Goal: Task Accomplishment & Management: Manage account settings

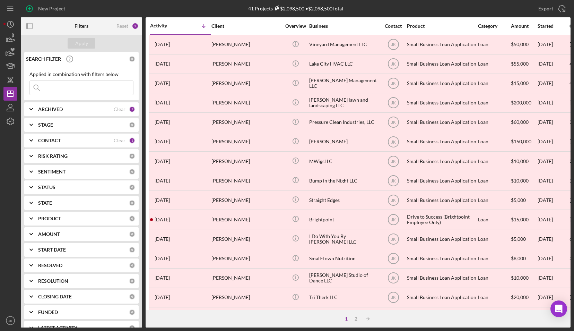
click at [76, 109] on div "ARCHIVED" at bounding box center [76, 109] width 76 height 6
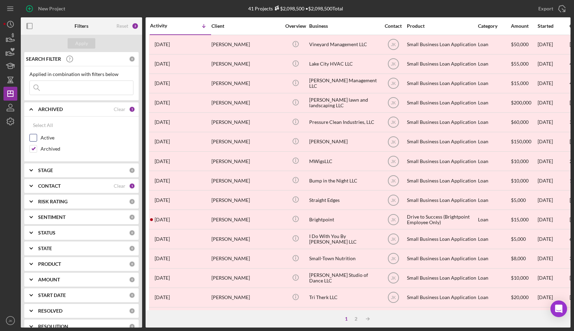
click at [55, 137] on label "Active" at bounding box center [87, 137] width 93 height 7
click at [37, 137] on input "Active" at bounding box center [33, 137] width 7 height 7
checkbox input "true"
drag, startPoint x: 51, startPoint y: 147, endPoint x: 58, endPoint y: 132, distance: 16.4
click at [51, 147] on label "Archived" at bounding box center [87, 148] width 93 height 7
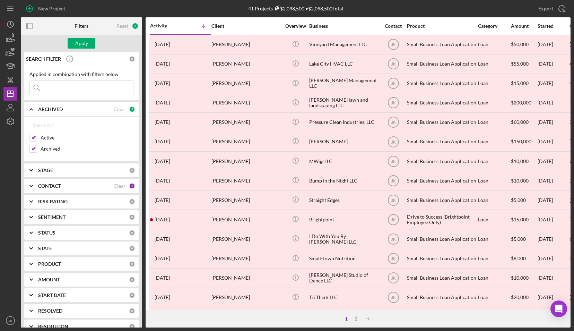
click at [37, 147] on input "Archived" at bounding box center [33, 148] width 7 height 7
checkbox input "false"
click at [80, 37] on div "Apply" at bounding box center [81, 43] width 121 height 17
click at [80, 45] on div "Apply" at bounding box center [81, 43] width 13 height 10
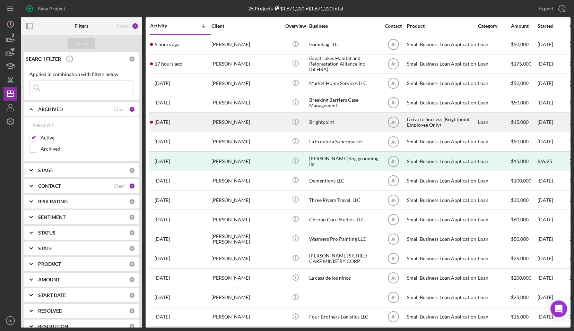
click at [232, 123] on div "[PERSON_NAME]" at bounding box center [246, 122] width 69 height 18
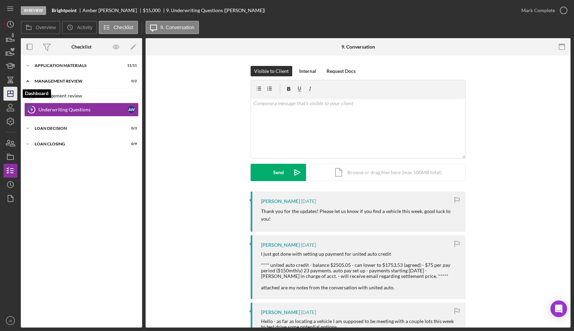
click at [10, 95] on icon "Icon/Dashboard" at bounding box center [10, 93] width 17 height 17
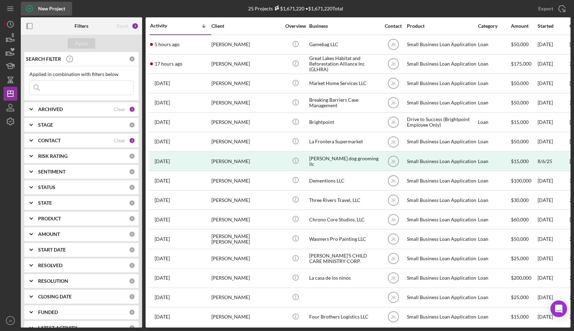
click at [38, 10] on div "New Project" at bounding box center [51, 9] width 27 height 14
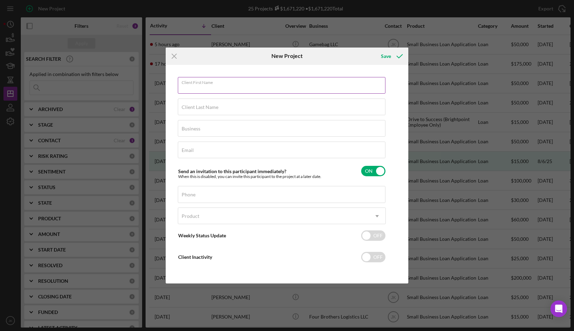
click at [240, 87] on input "Client First Name" at bounding box center [282, 85] width 208 height 17
click at [396, 127] on div "Client First Name Required Client Last Name Required Business Required Email Re…" at bounding box center [287, 174] width 239 height 215
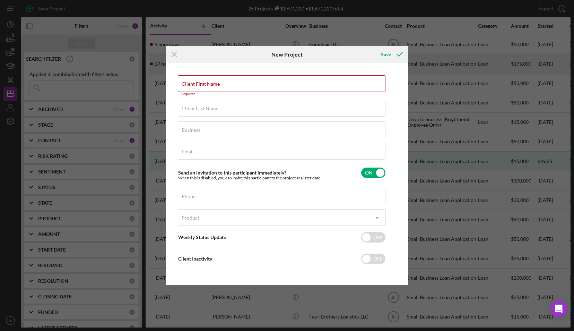
click at [176, 55] on icon "Icon/Menu Close" at bounding box center [174, 54] width 17 height 17
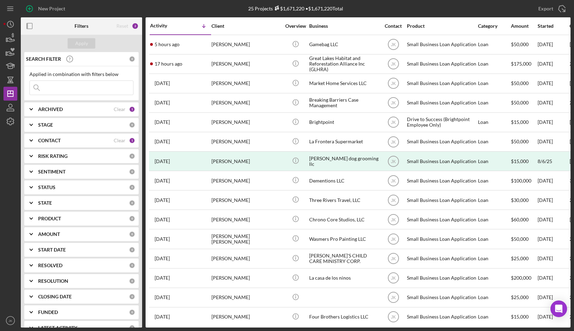
click at [69, 214] on div "PRODUCT 0" at bounding box center [86, 219] width 97 height 14
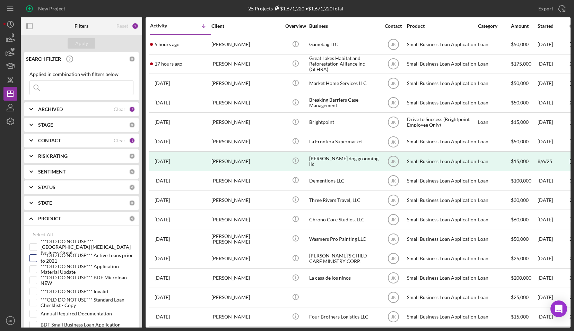
scroll to position [69, 0]
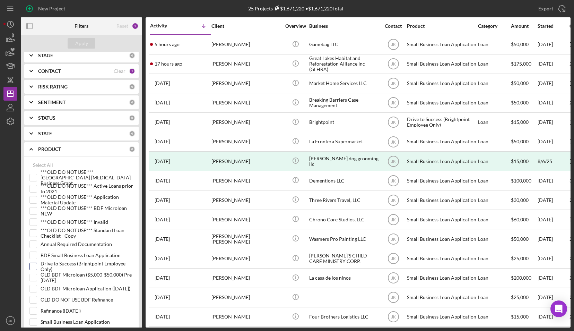
click at [56, 263] on label "Drive to Success (Brightpoint Employee Only)" at bounding box center [87, 266] width 93 height 7
click at [37, 263] on input "Drive to Success (Brightpoint Employee Only)" at bounding box center [33, 266] width 7 height 7
checkbox input "true"
click at [81, 42] on div "Apply" at bounding box center [81, 43] width 13 height 10
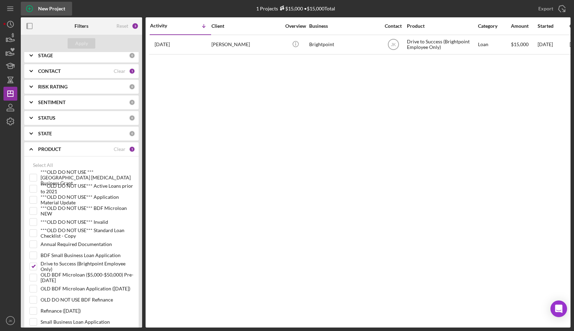
click at [42, 6] on div "New Project" at bounding box center [51, 9] width 27 height 14
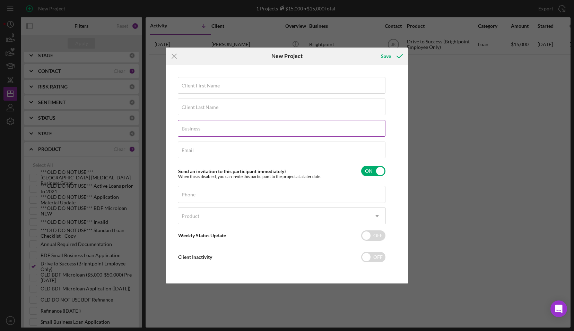
click at [228, 127] on div "Business Required" at bounding box center [282, 128] width 208 height 17
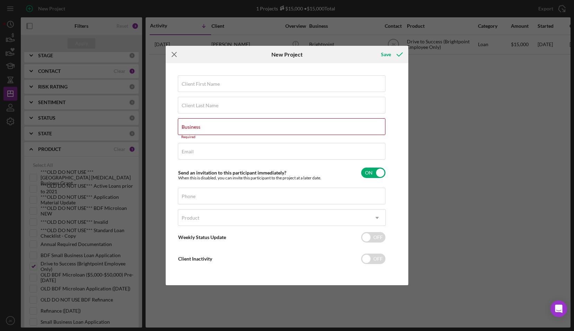
click at [176, 56] on icon "Icon/Menu Close" at bounding box center [174, 54] width 17 height 17
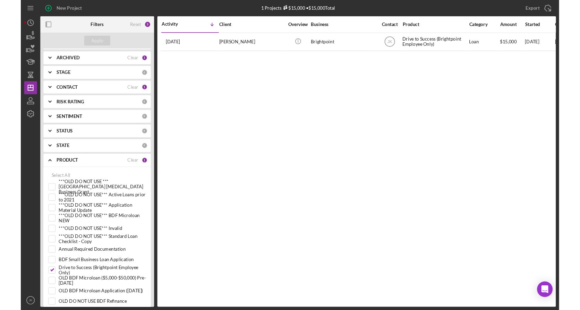
scroll to position [25, 0]
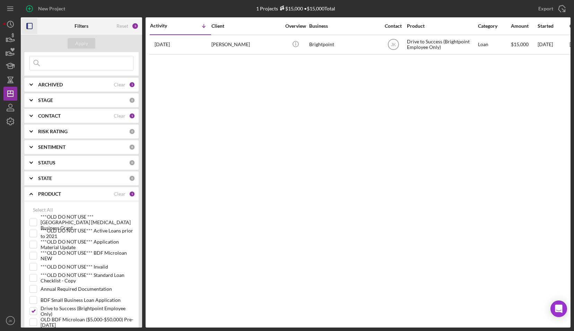
click at [31, 26] on icon "button" at bounding box center [30, 26] width 16 height 16
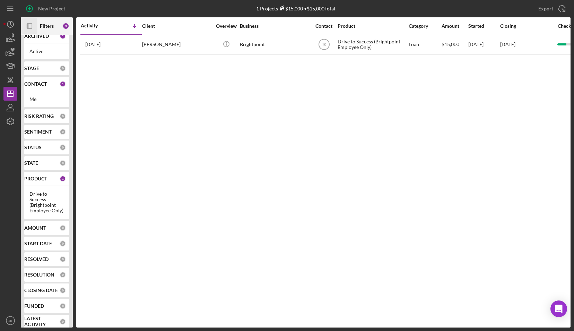
click at [32, 26] on rect "button" at bounding box center [29, 26] width 5 height 5
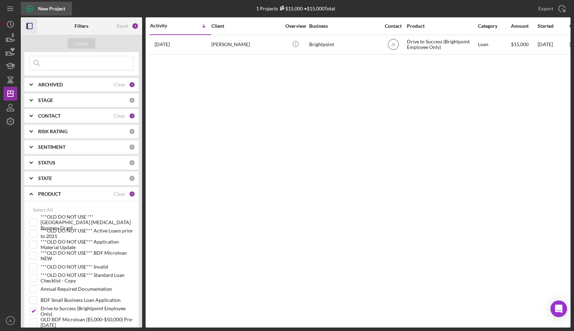
click at [40, 9] on div "New Project" at bounding box center [51, 9] width 27 height 14
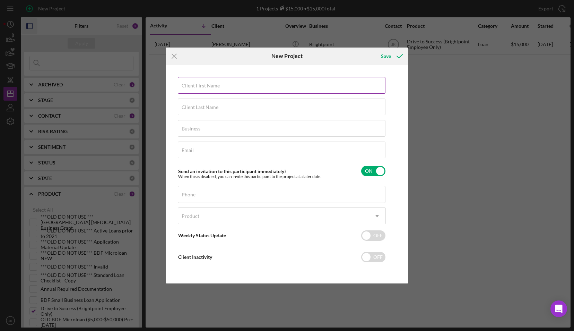
click at [204, 88] on label "Client First Name" at bounding box center [201, 86] width 38 height 6
click at [204, 88] on input "Client First Name" at bounding box center [282, 85] width 208 height 17
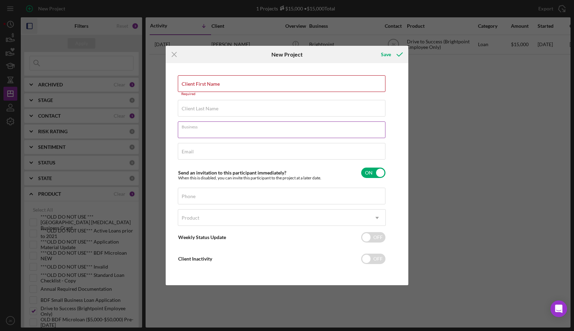
click at [215, 129] on div "Business Required" at bounding box center [282, 129] width 208 height 17
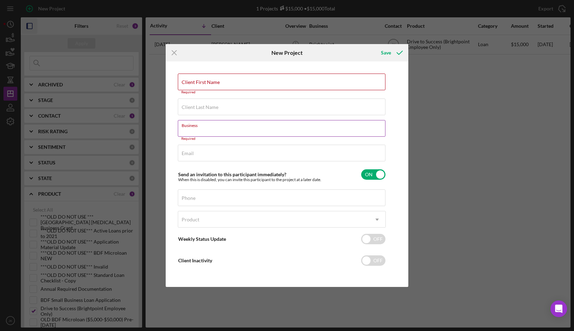
click at [319, 122] on label "Business" at bounding box center [284, 124] width 204 height 8
click at [319, 122] on input "Business" at bounding box center [282, 128] width 208 height 17
click at [172, 50] on icon "Icon/Menu Close" at bounding box center [174, 52] width 17 height 17
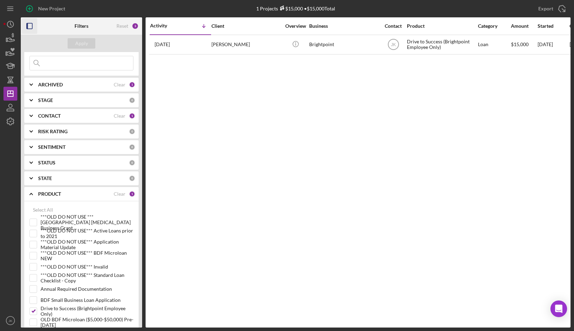
click at [55, 115] on b "CONTACT" at bounding box center [49, 116] width 23 height 6
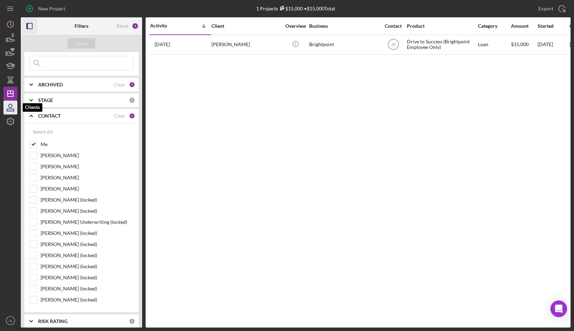
click at [12, 106] on icon "button" at bounding box center [10, 105] width 3 height 3
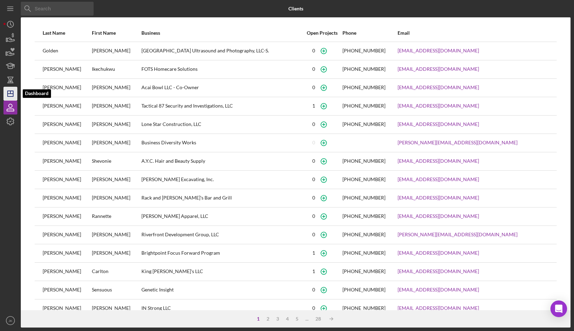
click at [11, 95] on icon "Icon/Dashboard" at bounding box center [10, 93] width 17 height 17
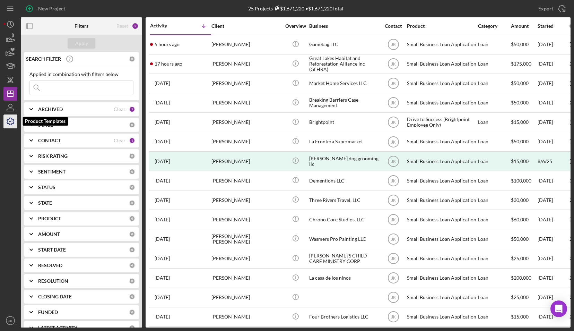
click at [13, 119] on icon "button" at bounding box center [10, 121] width 7 height 7
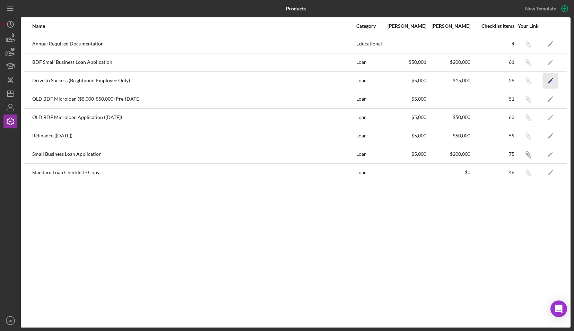
click at [552, 79] on polygon "button" at bounding box center [550, 81] width 5 height 5
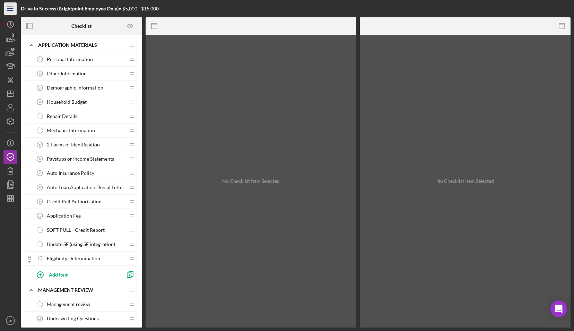
click at [12, 10] on icon "Icon/Menu" at bounding box center [11, 9] width 16 height 16
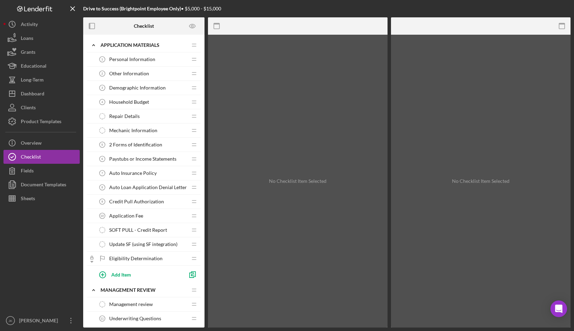
click at [70, 10] on icon "Icon/Menu Close" at bounding box center [73, 9] width 16 height 16
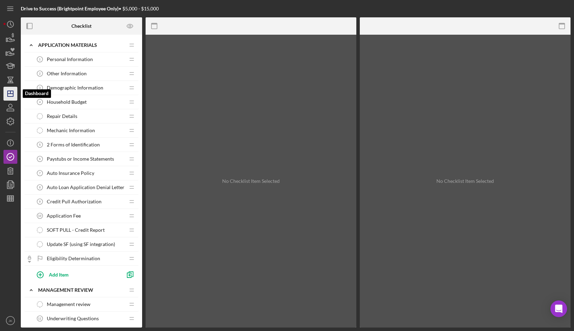
click at [12, 92] on icon "Icon/Dashboard" at bounding box center [10, 93] width 17 height 17
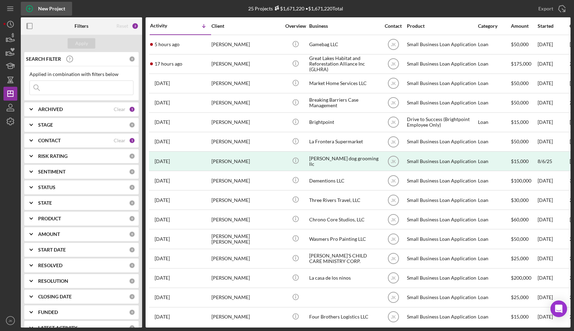
click at [38, 5] on div "New Project" at bounding box center [51, 9] width 27 height 14
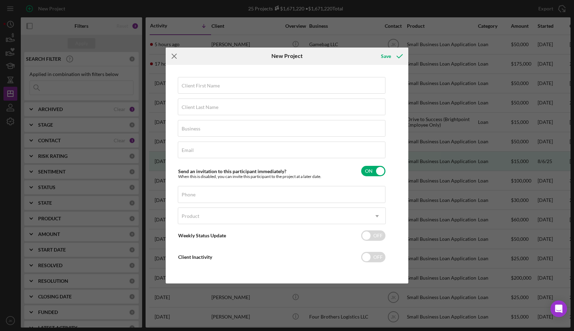
click at [173, 54] on icon "Icon/Menu Close" at bounding box center [174, 56] width 17 height 17
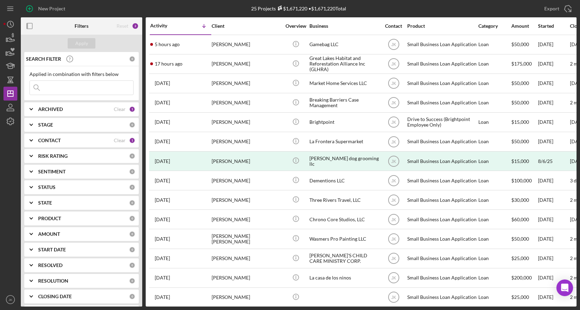
click at [63, 221] on div "PRODUCT" at bounding box center [83, 219] width 91 height 6
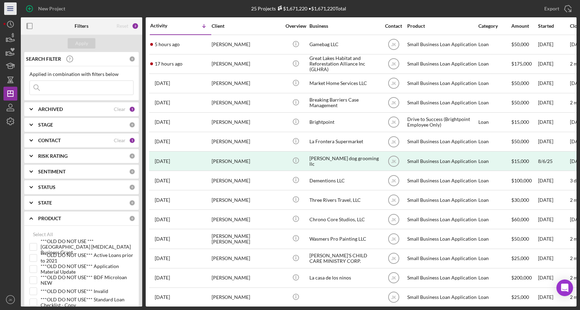
click at [8, 7] on line "button" at bounding box center [10, 7] width 6 height 0
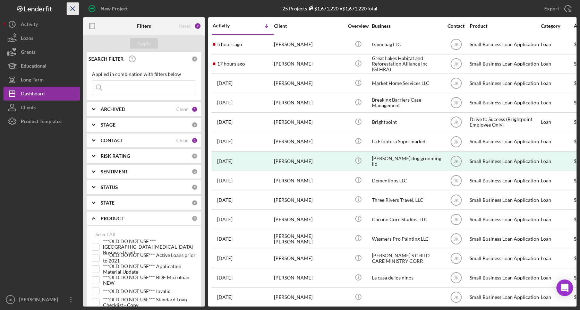
click at [69, 9] on icon "Icon/Menu Close" at bounding box center [73, 9] width 16 height 16
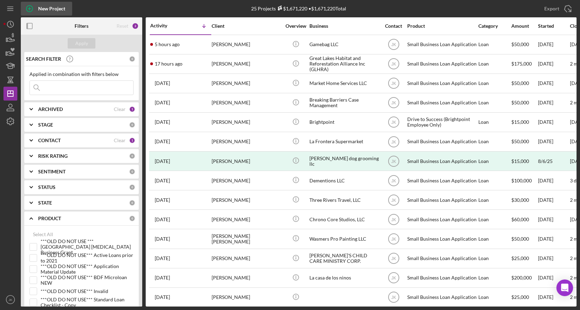
click at [61, 4] on div "New Project" at bounding box center [51, 9] width 27 height 14
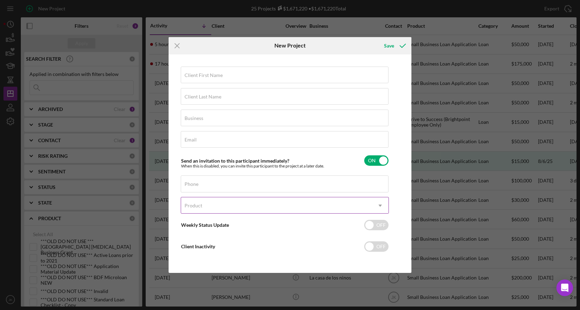
click at [249, 199] on div "Product" at bounding box center [276, 206] width 191 height 16
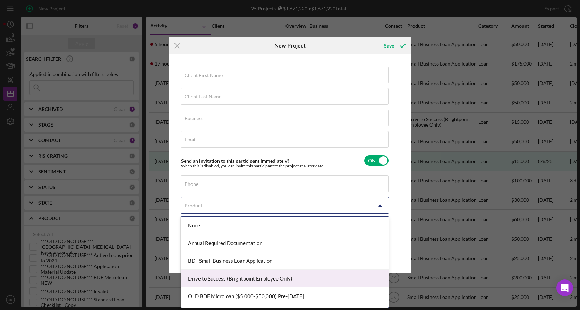
click at [260, 280] on div "Drive to Success (Brightpoint Employee Only)" at bounding box center [284, 279] width 207 height 18
checkbox input "true"
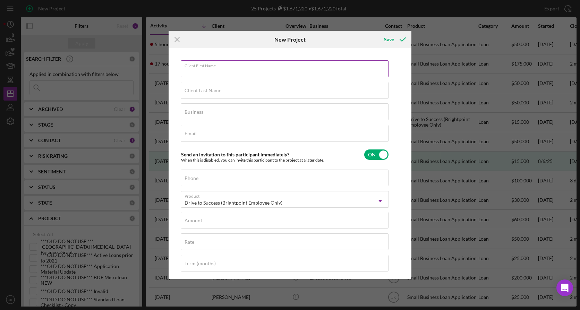
click at [233, 73] on input "Client First Name" at bounding box center [285, 68] width 208 height 17
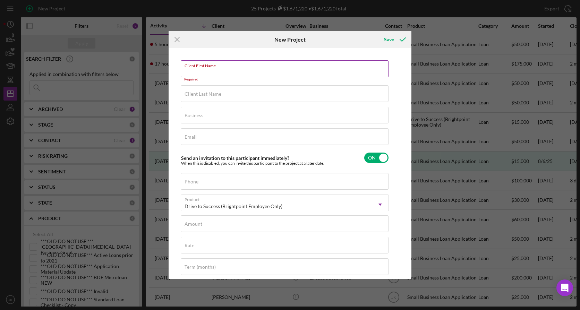
click at [234, 73] on input "Client First Name" at bounding box center [285, 68] width 208 height 17
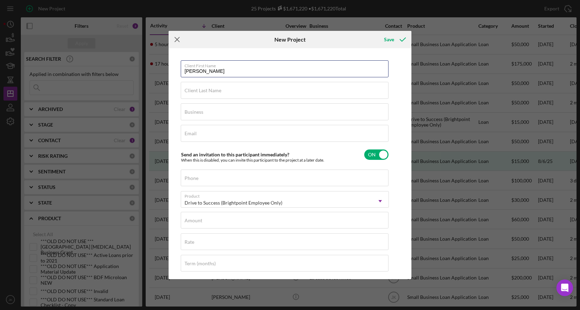
type input "Michele"
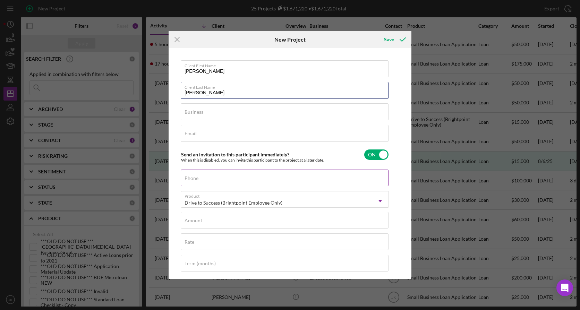
type input "Lewis"
click at [278, 179] on input "Phone" at bounding box center [285, 178] width 208 height 17
click at [212, 112] on div "Business Required" at bounding box center [285, 111] width 208 height 17
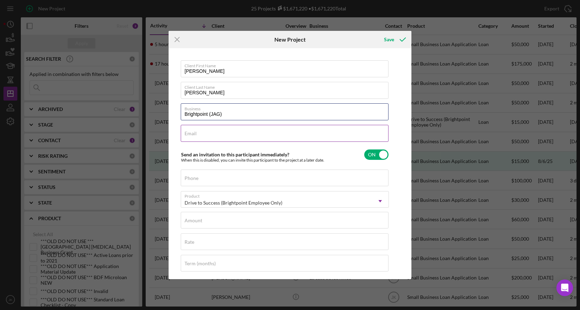
type input "Brightpoint (JAG)"
click at [249, 136] on input "Email" at bounding box center [285, 133] width 208 height 17
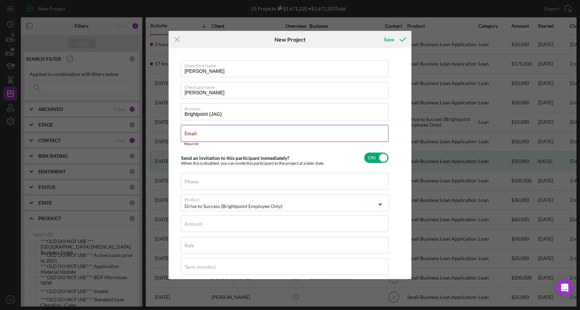
click at [197, 136] on label "Email" at bounding box center [190, 134] width 12 height 6
click at [250, 136] on input "Email" at bounding box center [285, 133] width 208 height 17
paste input "michelelewis@mybrightpoint.org"
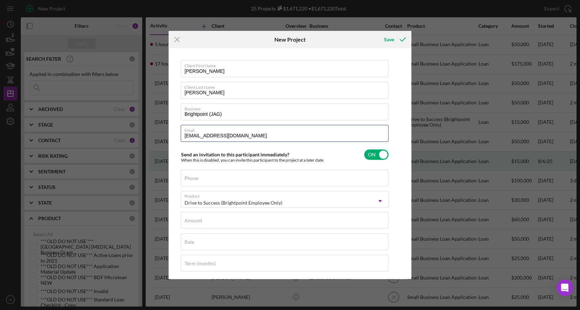
type input "michelelewis@mybrightpoint.org"
click at [265, 179] on input "Phone" at bounding box center [285, 178] width 208 height 17
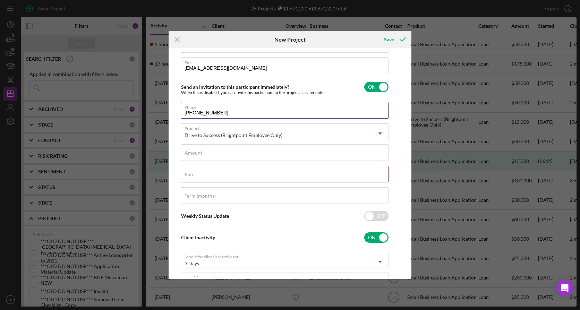
scroll to position [69, 0]
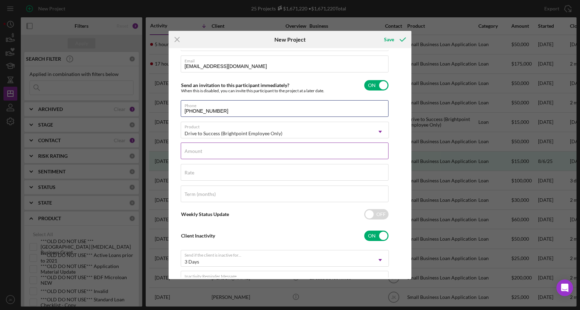
type input "(260) 446-5961"
click at [249, 151] on input "Amount" at bounding box center [285, 151] width 208 height 17
type input "$15,000"
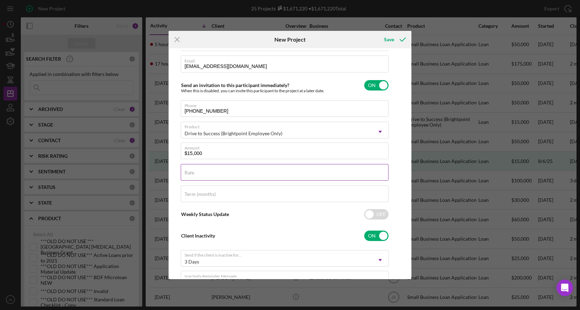
click at [227, 172] on div "Rate" at bounding box center [285, 172] width 208 height 17
click at [238, 198] on input "Term (months)" at bounding box center [285, 194] width 208 height 17
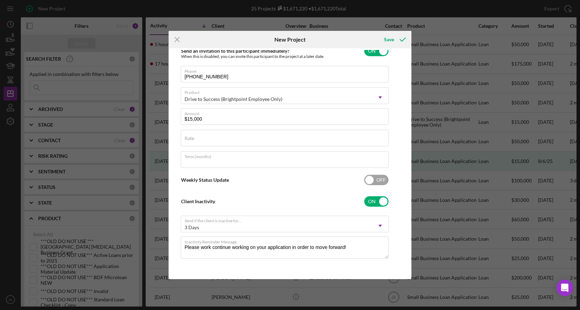
click at [370, 181] on input "checkbox" at bounding box center [376, 180] width 24 height 10
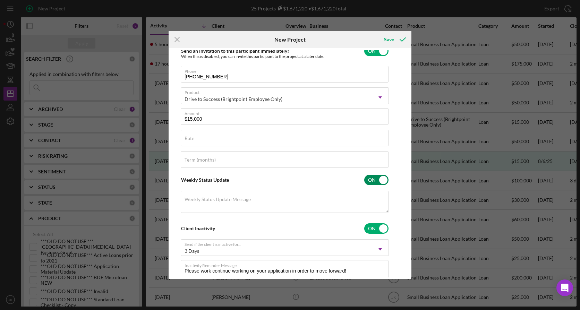
click at [376, 182] on input "checkbox" at bounding box center [376, 180] width 24 height 10
checkbox input "false"
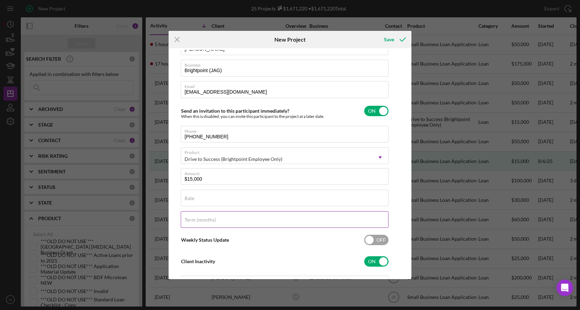
scroll to position [0, 0]
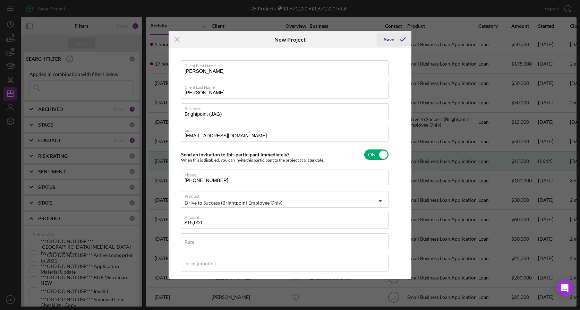
click at [392, 39] on div "Save" at bounding box center [389, 40] width 10 height 14
checkbox input "false"
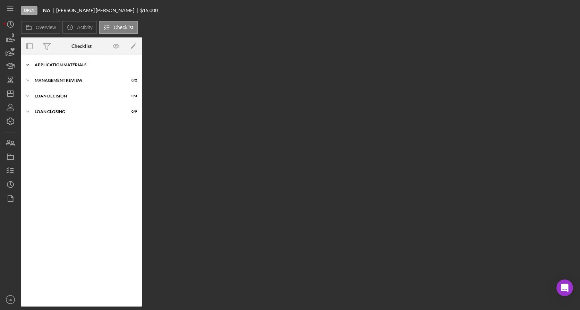
click at [86, 67] on div "Application Materials" at bounding box center [84, 65] width 99 height 4
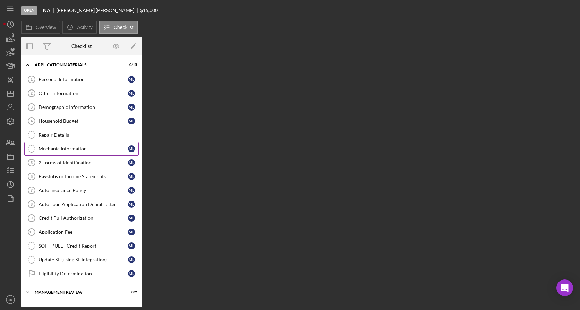
click at [72, 145] on link "Mechanic Information Mechanic Information M L" at bounding box center [81, 149] width 114 height 14
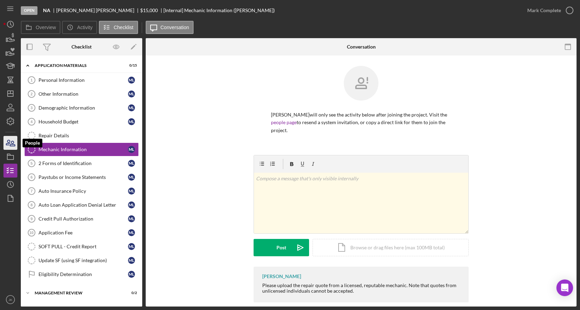
click at [12, 143] on icon "button" at bounding box center [12, 143] width 5 height 5
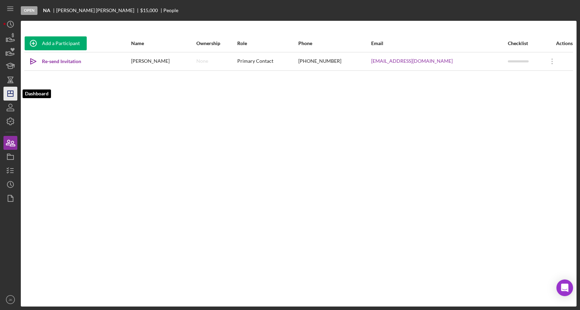
click at [12, 90] on icon "Icon/Dashboard" at bounding box center [10, 93] width 17 height 17
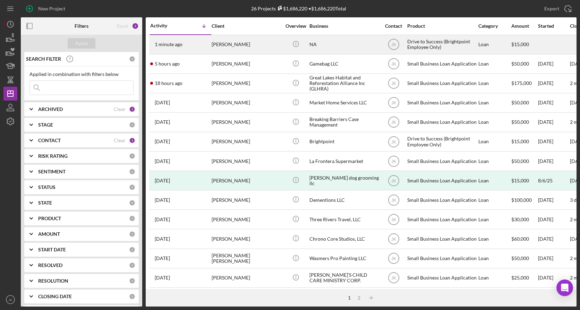
click at [327, 44] on div "NA" at bounding box center [343, 44] width 69 height 18
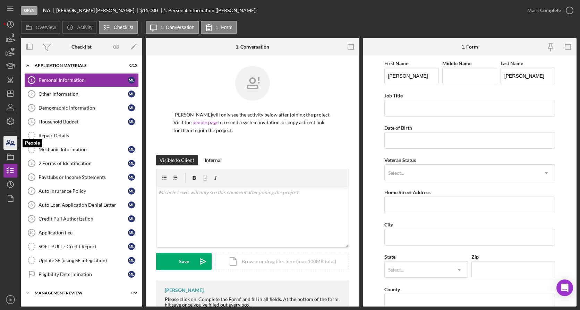
click at [10, 143] on icon "button" at bounding box center [10, 142] width 17 height 17
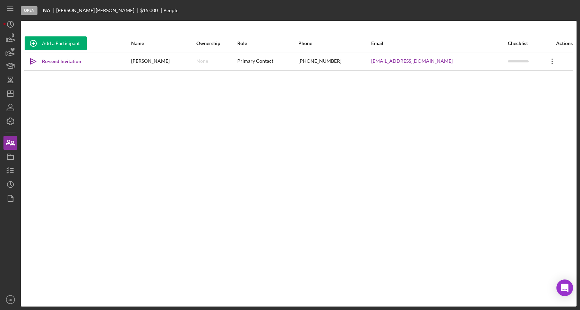
click at [550, 61] on icon "Icon/Overflow" at bounding box center [551, 61] width 17 height 17
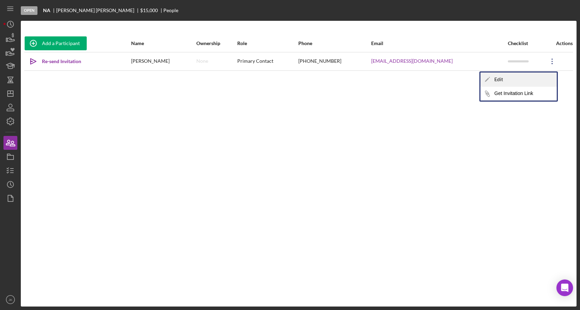
click at [526, 80] on div "Icon/Edit Edit" at bounding box center [518, 79] width 76 height 14
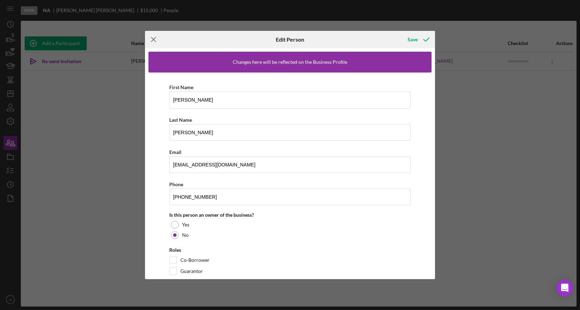
click at [155, 35] on icon "Icon/Menu Close" at bounding box center [153, 39] width 17 height 17
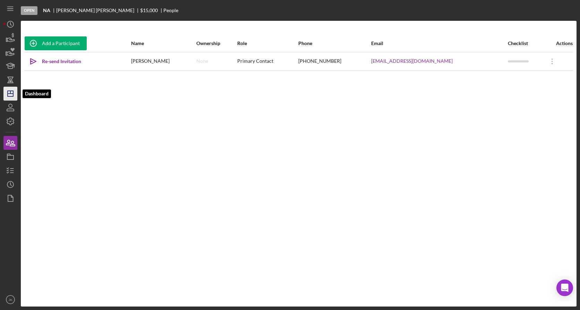
click at [10, 93] on line "button" at bounding box center [10, 92] width 0 height 3
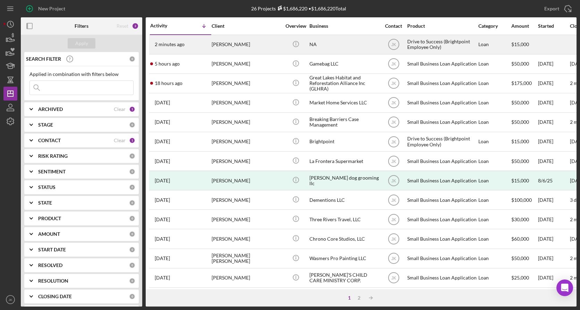
click at [334, 46] on div "NA" at bounding box center [343, 44] width 69 height 18
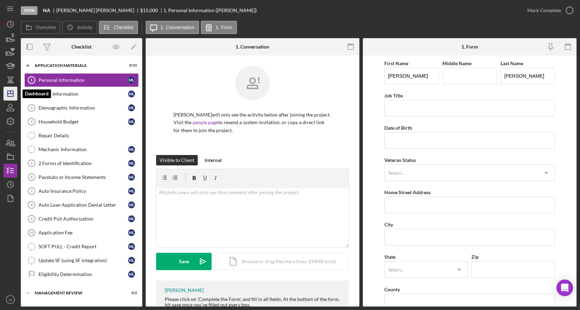
click at [11, 88] on icon "Icon/Dashboard" at bounding box center [10, 93] width 17 height 17
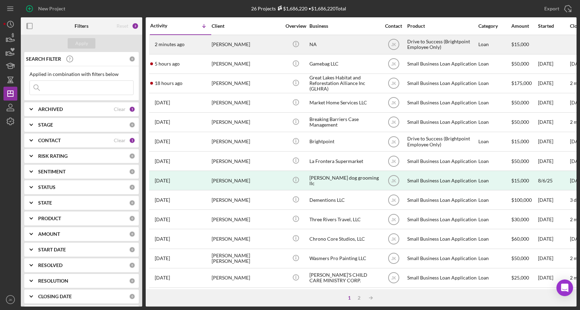
click at [261, 46] on div "[PERSON_NAME]" at bounding box center [246, 44] width 69 height 18
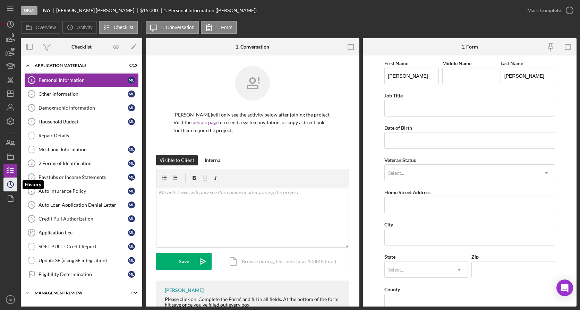
click at [9, 180] on icon "Icon/History" at bounding box center [10, 184] width 17 height 17
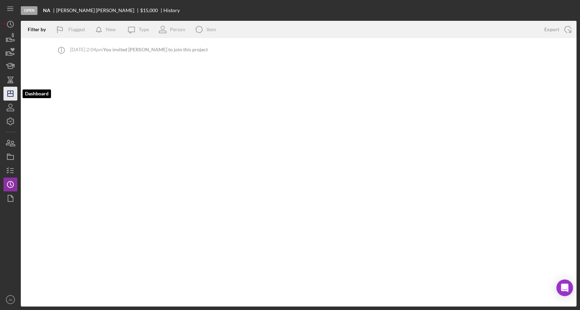
click at [11, 89] on icon "Icon/Dashboard" at bounding box center [10, 93] width 17 height 17
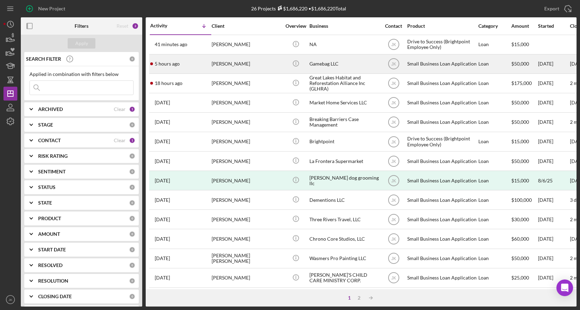
click at [219, 71] on div "[PERSON_NAME]" at bounding box center [246, 64] width 69 height 18
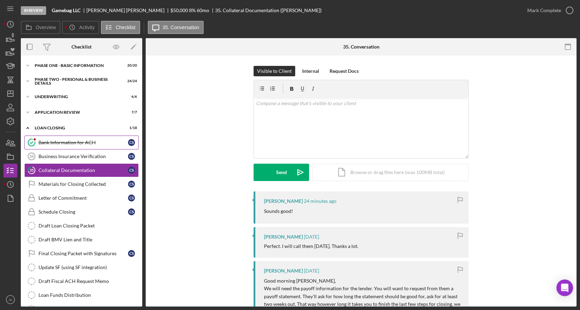
click at [83, 140] on div "Bank Information for ACH" at bounding box center [82, 143] width 89 height 6
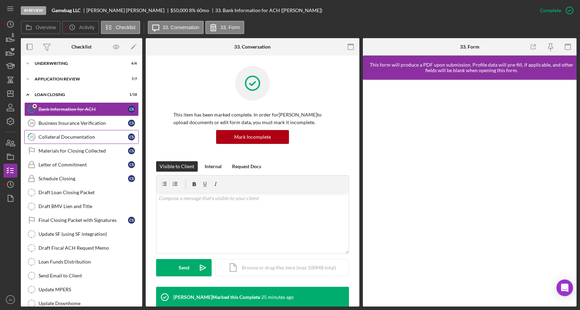
scroll to position [69, 0]
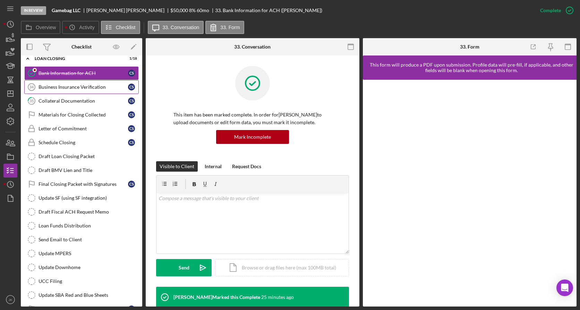
click at [74, 91] on link "Business Insurance Verification 34 Business Insurance Verification C S" at bounding box center [81, 87] width 114 height 14
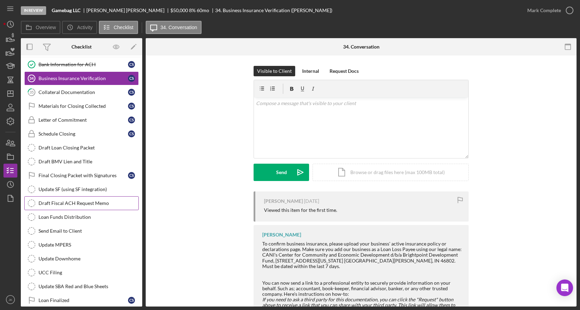
scroll to position [86, 0]
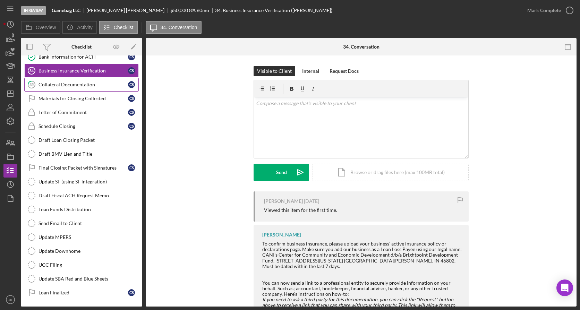
click at [67, 85] on div "Collateral Documentation" at bounding box center [82, 85] width 89 height 6
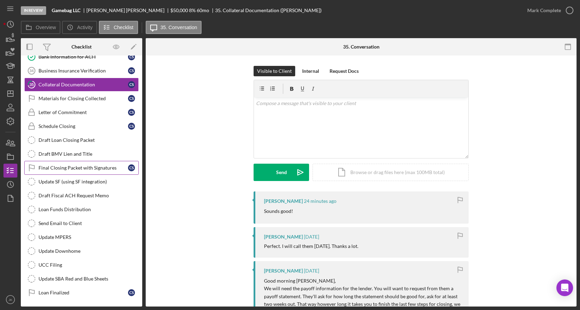
scroll to position [51, 0]
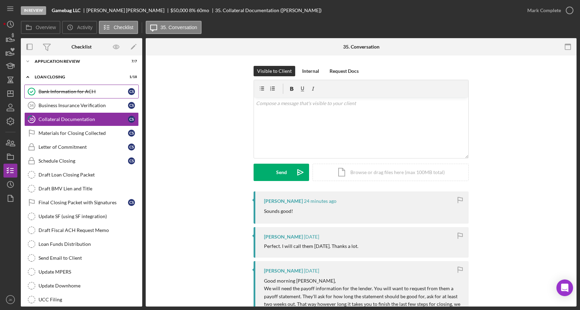
click at [73, 95] on link "Bank Information for ACH Bank Information for ACH C S" at bounding box center [81, 92] width 114 height 14
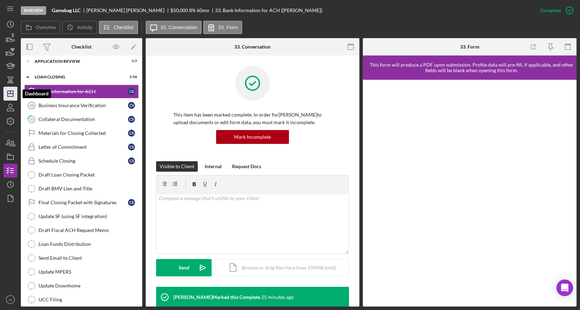
click at [12, 94] on icon "Icon/Dashboard" at bounding box center [10, 93] width 17 height 17
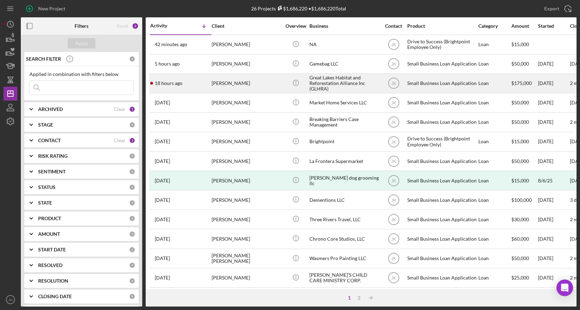
click at [225, 84] on div "[PERSON_NAME]" at bounding box center [246, 83] width 69 height 18
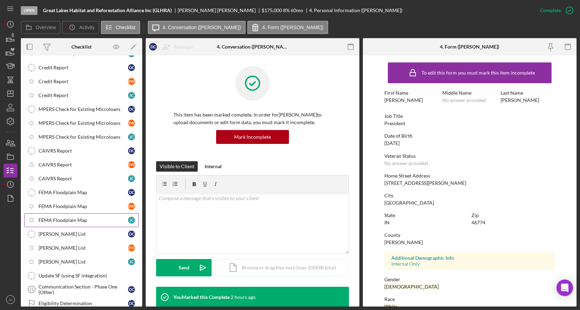
scroll to position [489, 0]
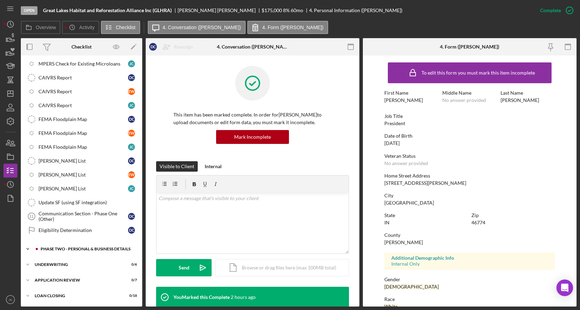
click at [73, 244] on div "Icon/Expander PHASE TWO - PERSONAL & BUSINESS DETAILS 0 / 38" at bounding box center [81, 249] width 121 height 14
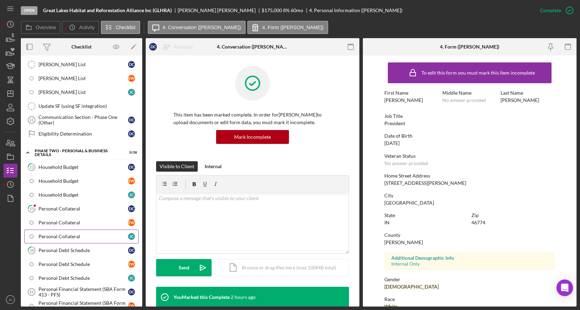
scroll to position [593, 0]
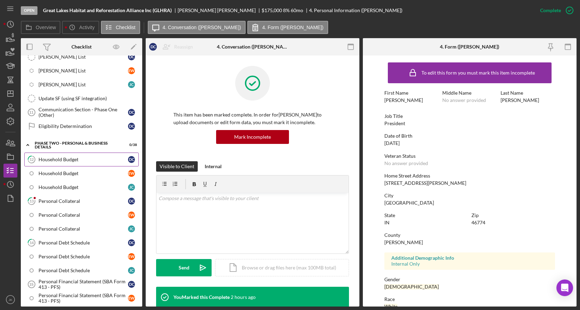
click at [71, 156] on link "12 Household Budget D C" at bounding box center [81, 160] width 114 height 14
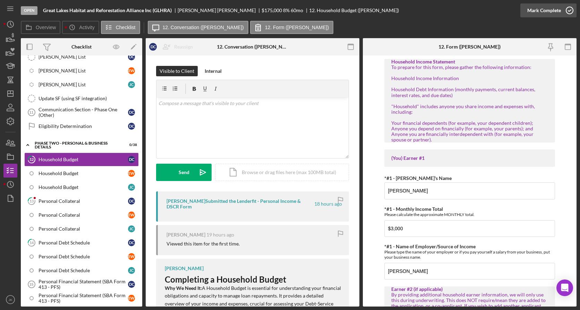
click at [534, 11] on div "Mark Complete" at bounding box center [544, 10] width 34 height 14
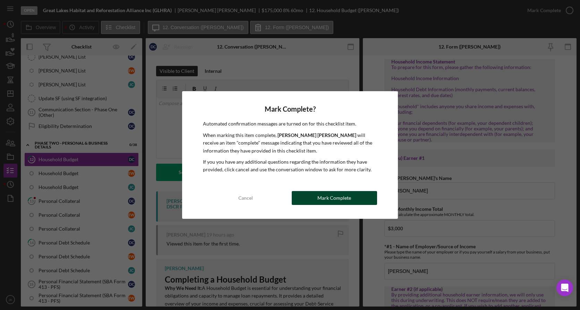
click at [315, 201] on button "Mark Complete" at bounding box center [334, 198] width 85 height 14
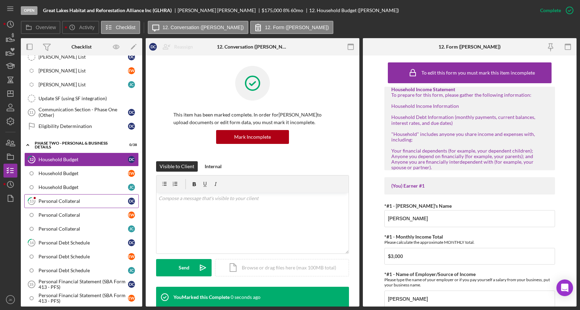
click at [70, 201] on div "Personal Collateral" at bounding box center [82, 201] width 89 height 6
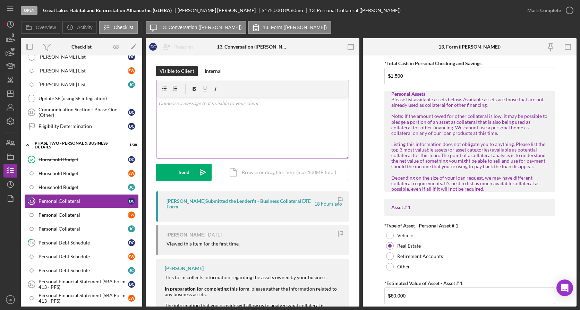
click at [272, 131] on div "v Color teal Color pink Remove color Add row above Add row below Add column bef…" at bounding box center [252, 127] width 192 height 61
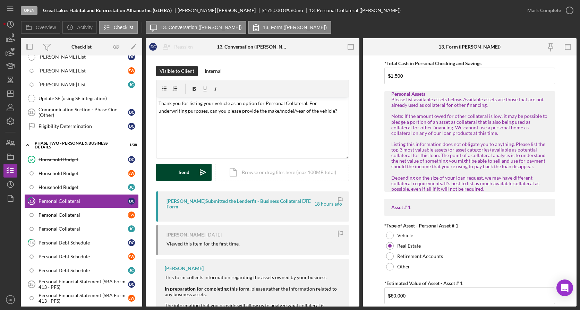
click at [200, 172] on polygon "submit" at bounding box center [201, 172] width 2 height 1
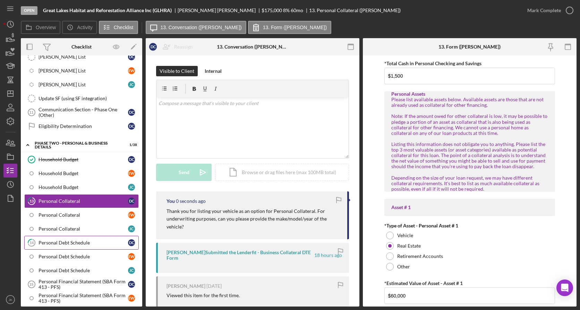
click at [84, 242] on div "Personal Debt Schedule" at bounding box center [82, 243] width 89 height 6
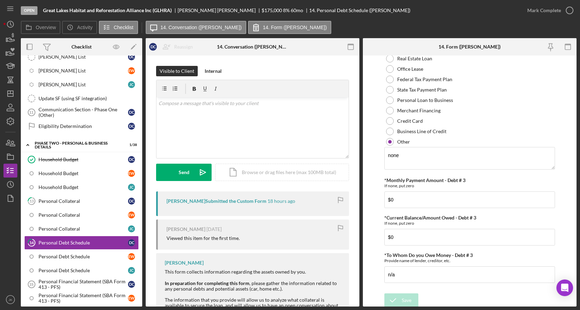
scroll to position [598, 0]
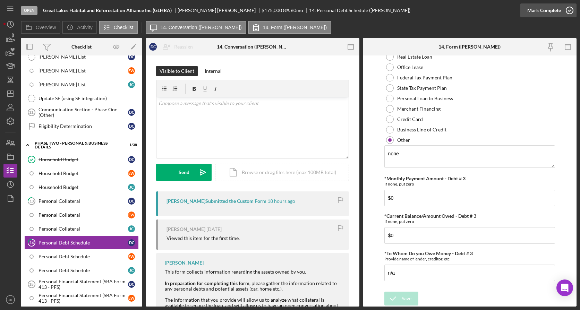
click at [533, 16] on div "Mark Complete" at bounding box center [544, 10] width 34 height 14
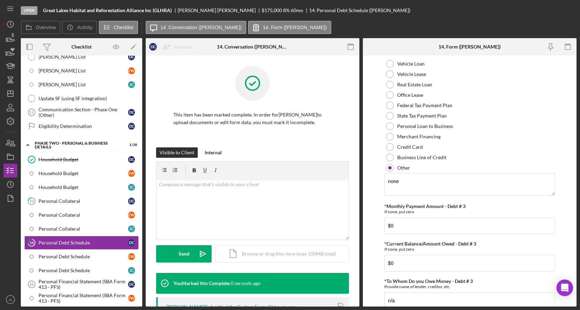
scroll to position [625, 0]
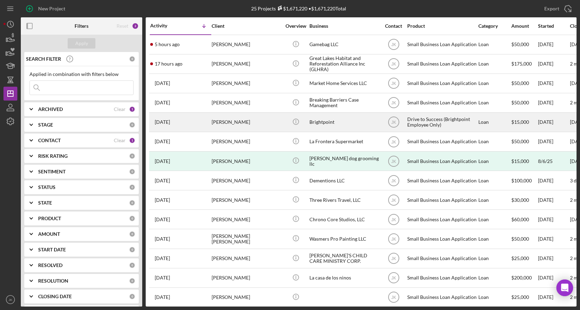
click at [254, 117] on div "[PERSON_NAME]" at bounding box center [246, 122] width 69 height 18
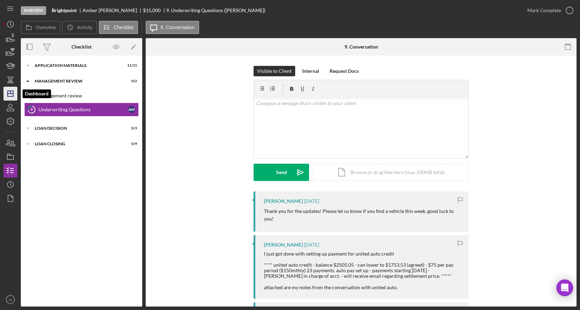
click at [10, 94] on icon "Icon/Dashboard" at bounding box center [10, 93] width 17 height 17
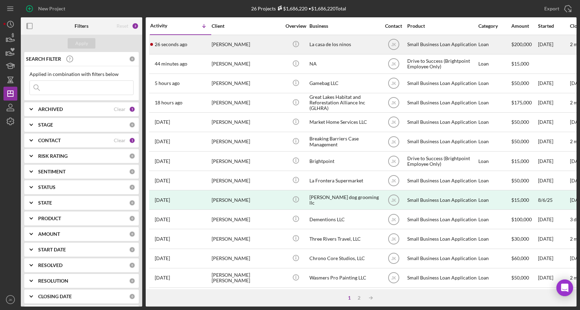
click at [238, 45] on div "[PERSON_NAME]" at bounding box center [246, 44] width 69 height 18
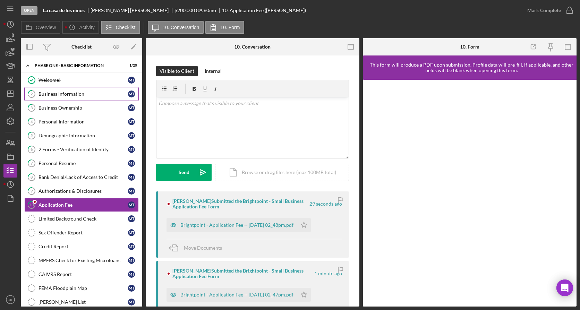
click at [76, 93] on div "Business Information" at bounding box center [82, 94] width 89 height 6
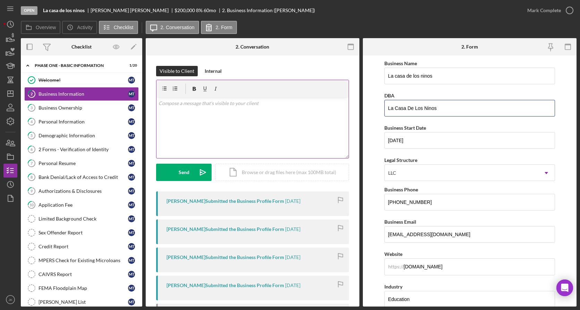
drag, startPoint x: 464, startPoint y: 106, endPoint x: 286, endPoint y: 103, distance: 177.9
click at [288, 103] on div "Overview Internal Workflow Stage Open Icon/Dropdown Arrow Archive (can unarchiv…" at bounding box center [299, 172] width 556 height 268
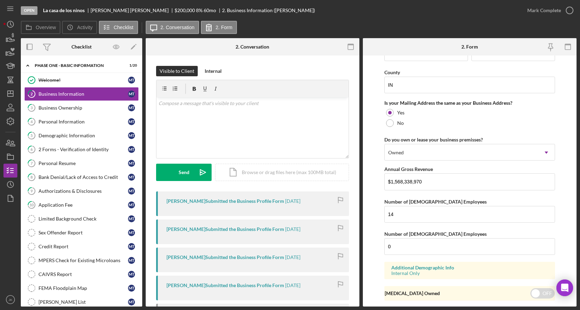
scroll to position [519, 0]
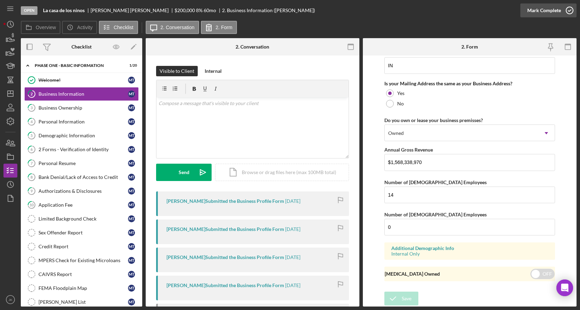
click at [547, 7] on div "Mark Complete" at bounding box center [544, 10] width 34 height 14
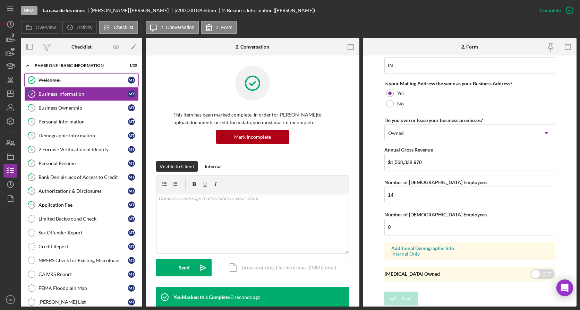
scroll to position [272, 0]
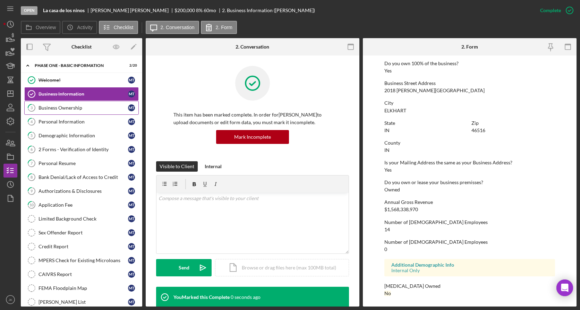
click at [70, 106] on div "Business Ownership" at bounding box center [82, 108] width 89 height 6
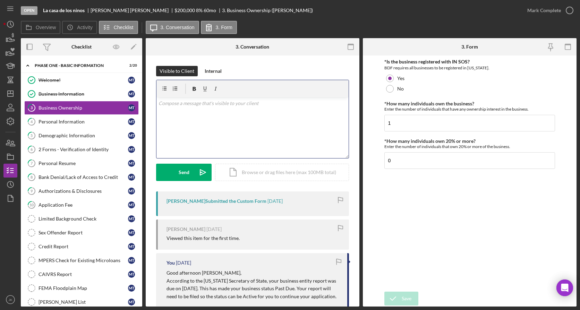
click at [233, 135] on div "v Color teal Color pink Remove color Add row above Add row below Add column bef…" at bounding box center [252, 127] width 192 height 61
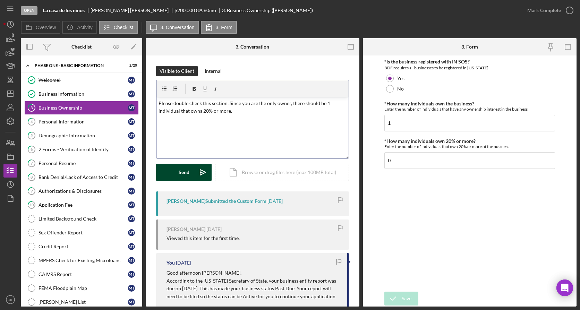
click at [199, 171] on icon "Icon/icon-invite-send" at bounding box center [202, 172] width 17 height 17
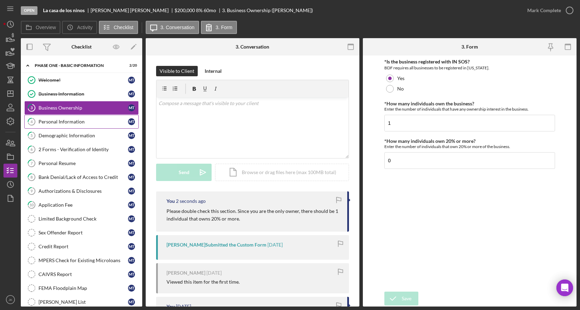
click at [83, 119] on div "Personal Information" at bounding box center [82, 122] width 89 height 6
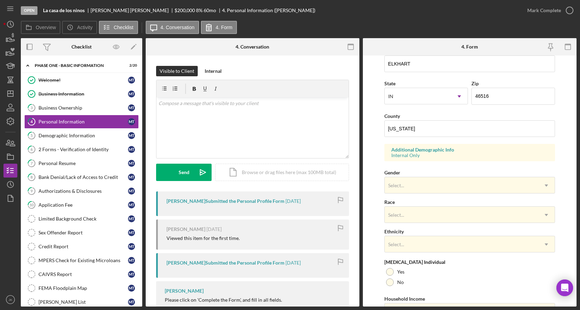
scroll to position [212, 0]
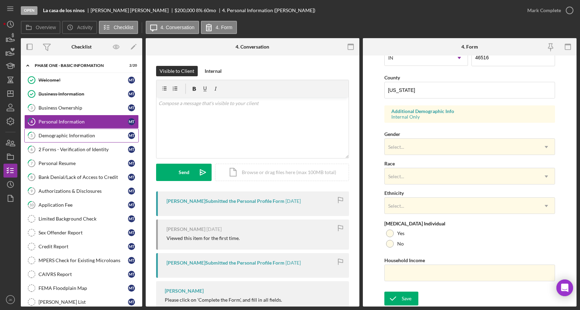
click at [77, 138] on div "Demographic Information" at bounding box center [82, 136] width 89 height 6
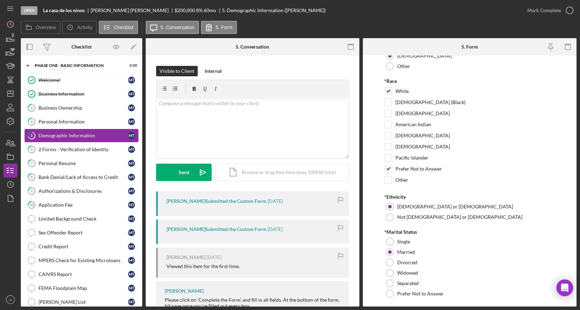
scroll to position [44, 0]
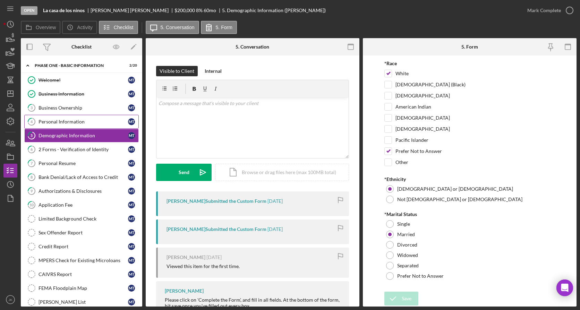
click at [87, 118] on link "4 Personal Information M T" at bounding box center [81, 122] width 114 height 14
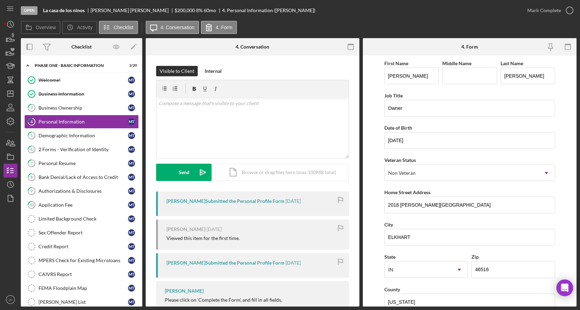
scroll to position [139, 0]
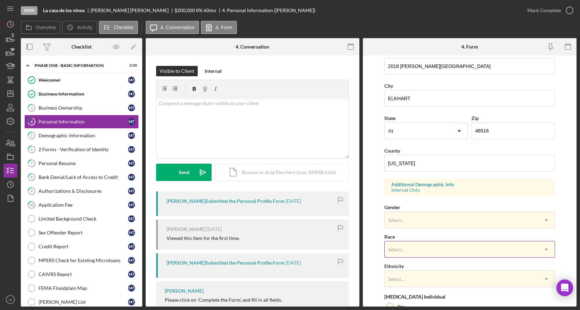
click at [419, 246] on div "Select..." at bounding box center [462, 250] width 154 height 16
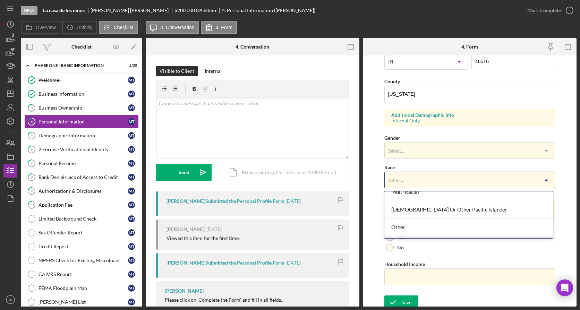
scroll to position [95, 0]
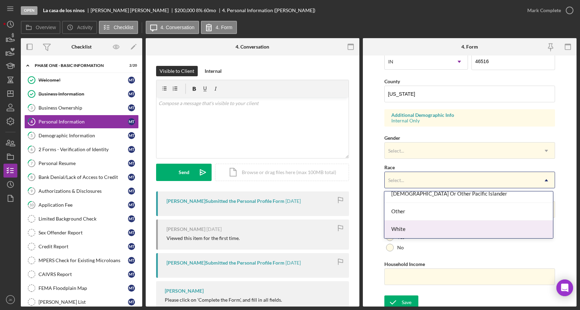
click at [426, 229] on div "White" at bounding box center [468, 230] width 169 height 18
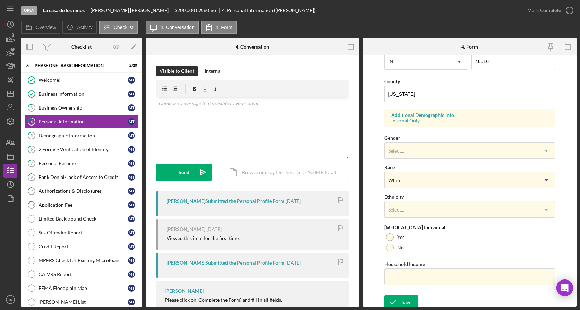
click at [423, 200] on div "Ethnicity Select... Icon/Dropdown Arrow" at bounding box center [469, 204] width 171 height 25
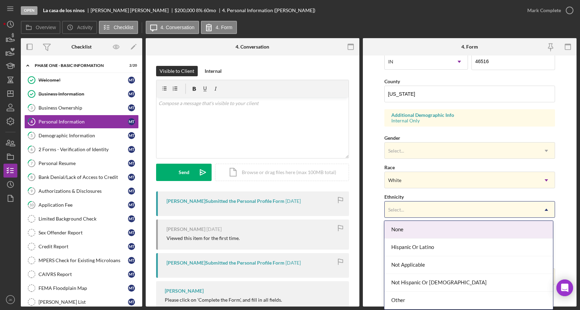
click at [423, 207] on div "Select..." at bounding box center [462, 210] width 154 height 16
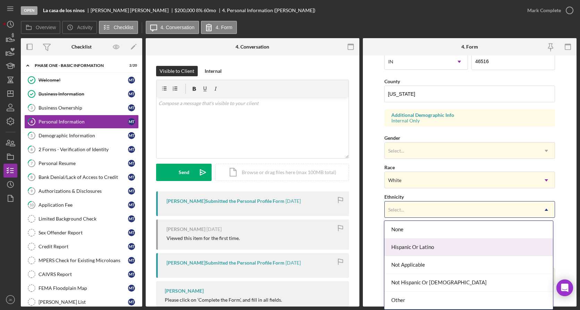
click at [429, 249] on div "Hispanic Or Latino" at bounding box center [468, 248] width 169 height 18
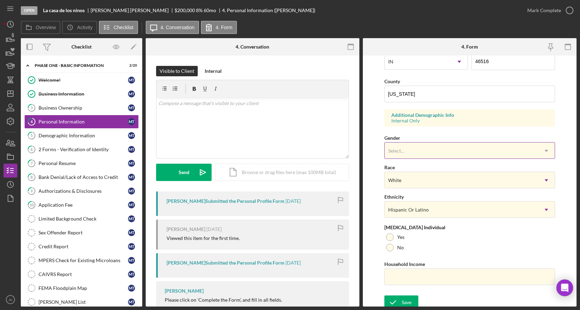
click at [424, 152] on div "Select..." at bounding box center [462, 151] width 154 height 16
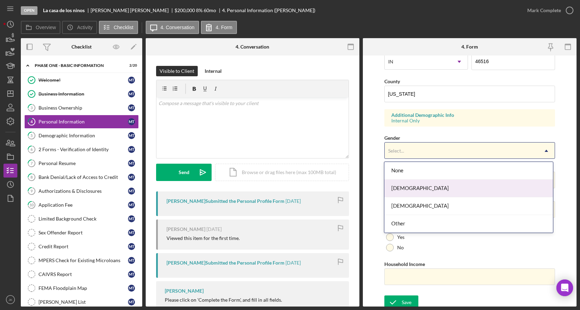
click at [422, 186] on div "Female" at bounding box center [468, 189] width 169 height 18
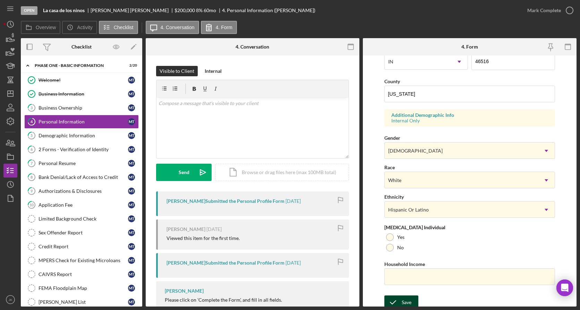
click at [406, 300] on div "Save" at bounding box center [407, 302] width 10 height 14
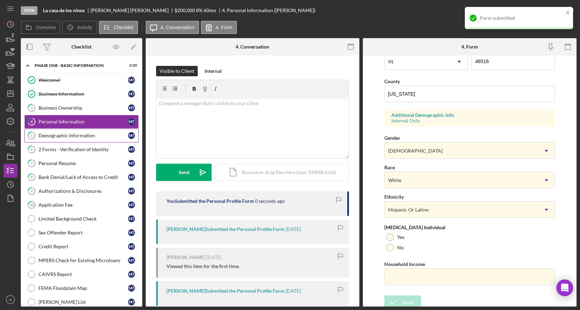
click at [91, 140] on link "5 Demographic Information M T" at bounding box center [81, 136] width 114 height 14
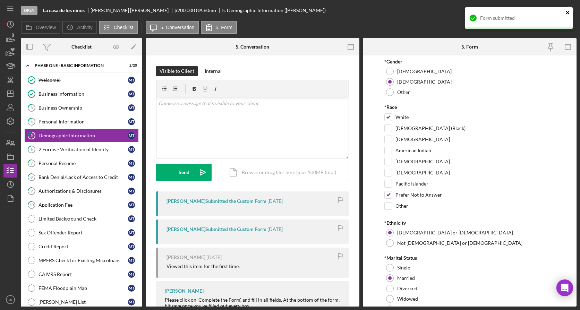
click at [569, 11] on icon "close" at bounding box center [567, 13] width 5 height 6
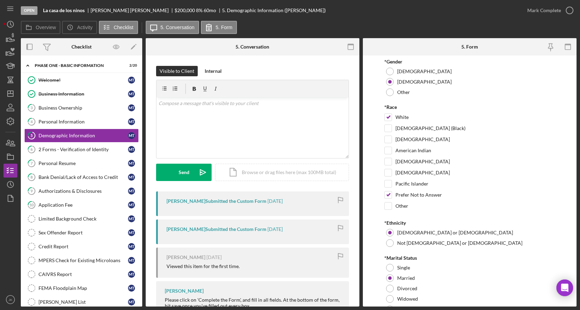
click at [562, 12] on div "Form submitted" at bounding box center [518, 21] width 111 height 31
click at [542, 10] on div "Mark Complete" at bounding box center [544, 10] width 34 height 14
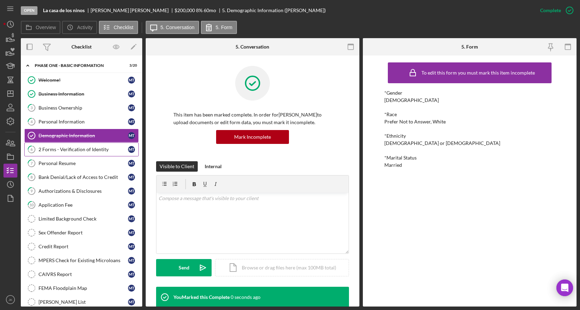
click at [77, 152] on div "2 Forms - Verification of Identity" at bounding box center [82, 150] width 89 height 6
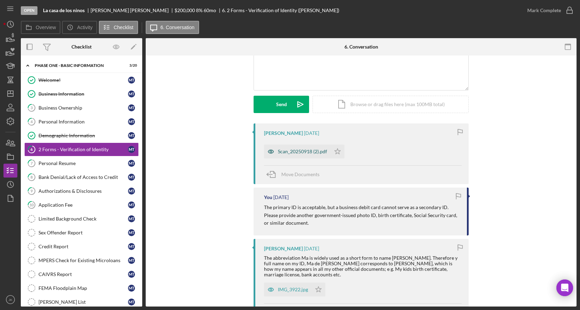
scroll to position [69, 0]
click at [298, 149] on div "Scan_20250918 (2).pdf" at bounding box center [302, 150] width 49 height 6
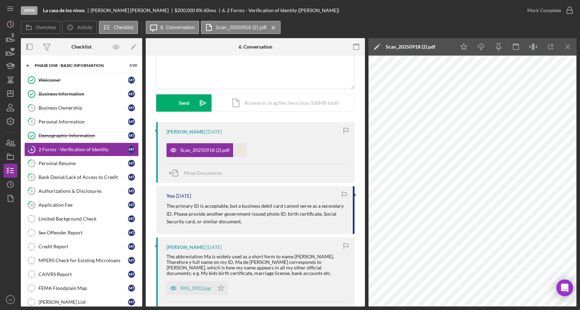
click at [238, 148] on icon "Icon/Star" at bounding box center [240, 150] width 14 height 14
click at [550, 44] on icon "button" at bounding box center [551, 47] width 16 height 16
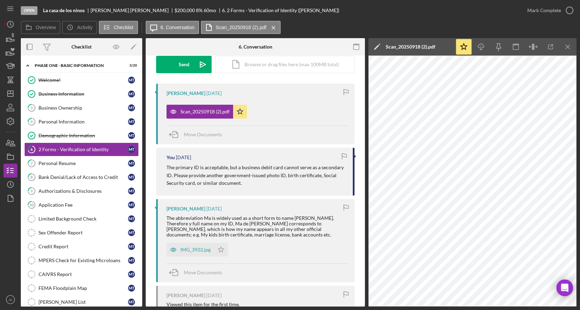
scroll to position [173, 0]
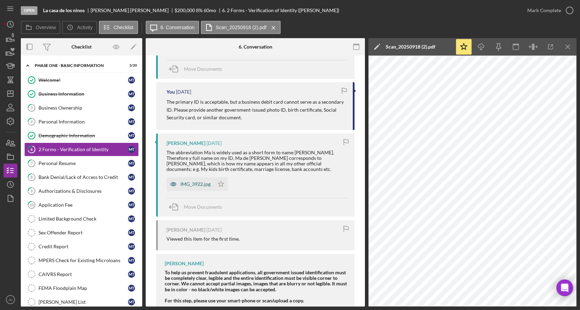
click at [199, 183] on div "IMG_3922.jpg" at bounding box center [195, 184] width 30 height 6
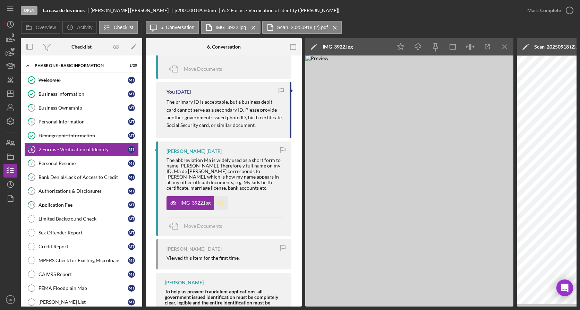
click at [220, 199] on icon "Icon/Star" at bounding box center [221, 203] width 14 height 14
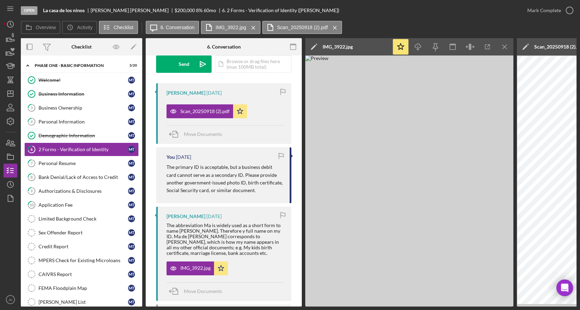
scroll to position [0, 0]
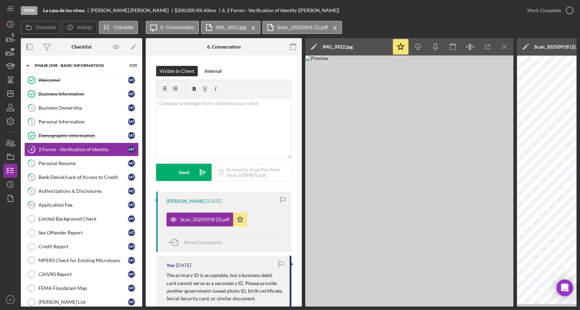
drag, startPoint x: 546, startPoint y: 11, endPoint x: 488, endPoint y: 33, distance: 62.2
click at [546, 10] on div "Mark Complete" at bounding box center [544, 10] width 34 height 14
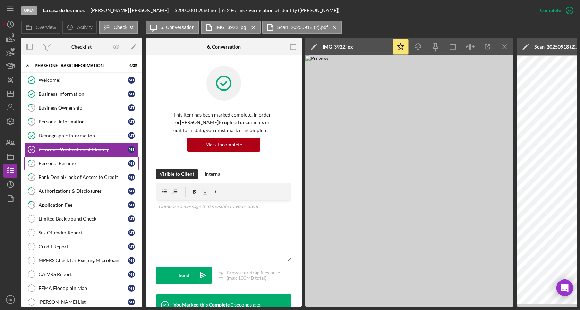
click at [92, 160] on link "7 Personal Resume M T" at bounding box center [81, 163] width 114 height 14
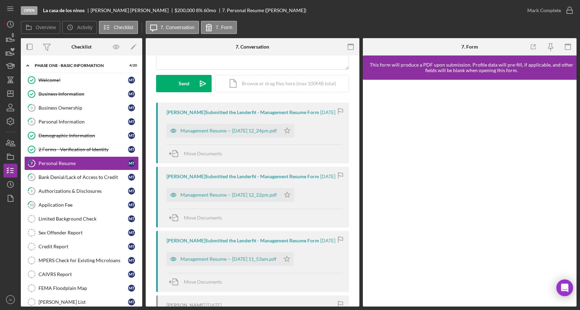
scroll to position [69, 0]
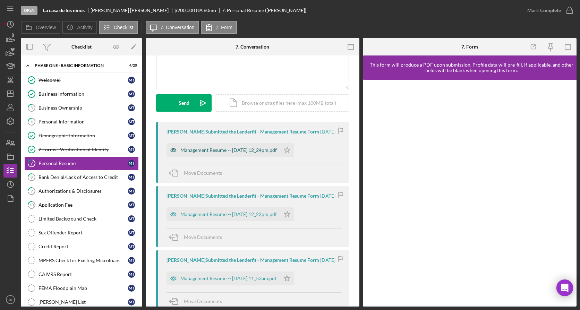
click at [240, 152] on div "Management Resume -- 2025-09-18 12_24pm.pdf" at bounding box center [228, 150] width 96 height 6
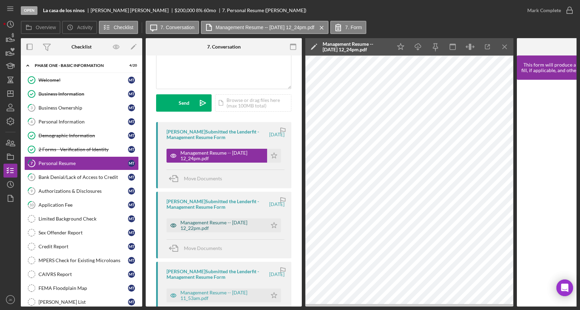
click at [214, 224] on div "Management Resume -- 2025-09-18 12_22pm.pdf" at bounding box center [221, 225] width 83 height 11
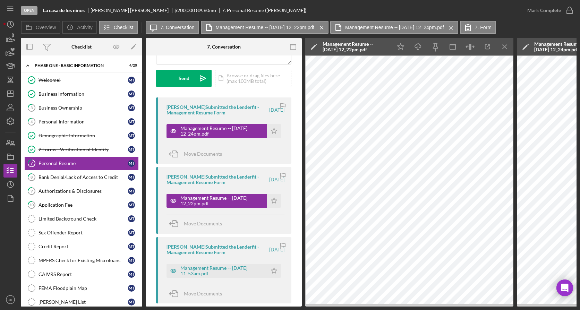
scroll to position [104, 0]
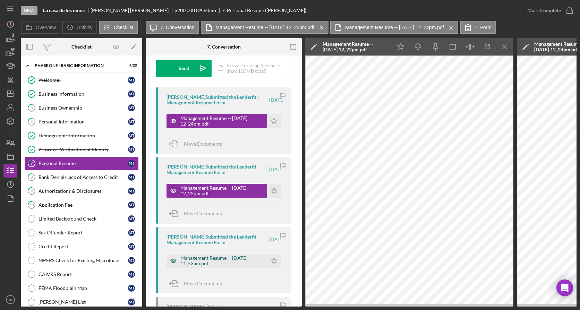
click at [222, 260] on div "Management Resume -- 2025-09-18 11_53am.pdf" at bounding box center [221, 260] width 83 height 11
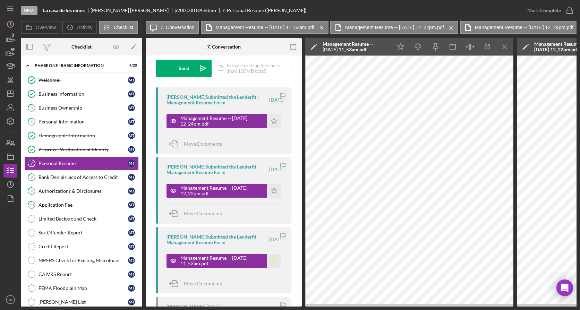
click at [272, 261] on icon "Icon/Star" at bounding box center [274, 261] width 14 height 14
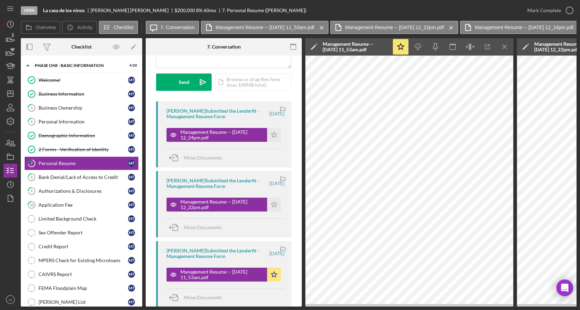
scroll to position [68, 0]
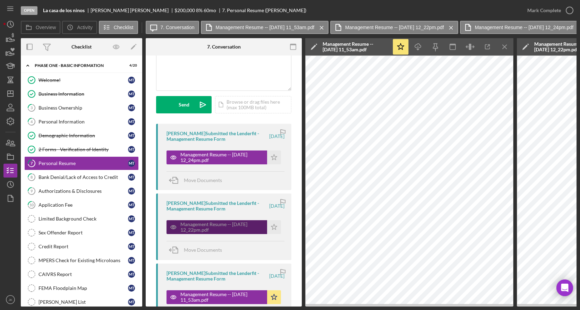
click at [220, 226] on div "Management Resume -- 2025-09-18 12_22pm.pdf" at bounding box center [221, 227] width 83 height 11
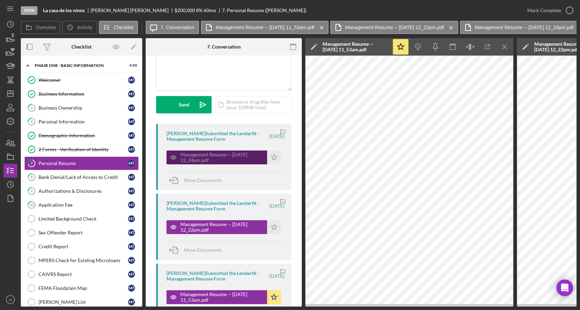
click at [232, 151] on div "Management Resume -- 2025-09-18 12_24pm.pdf" at bounding box center [216, 158] width 101 height 14
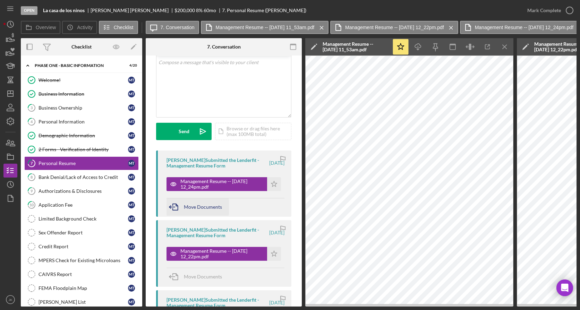
scroll to position [0, 0]
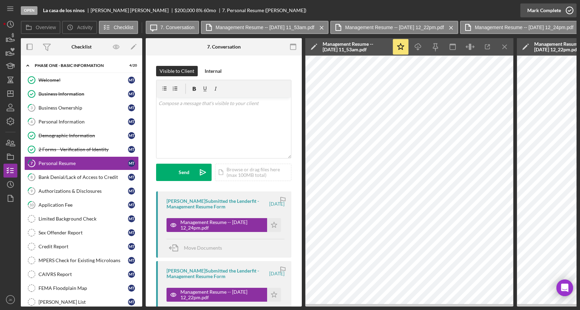
click at [549, 9] on div "Mark Complete" at bounding box center [544, 10] width 34 height 14
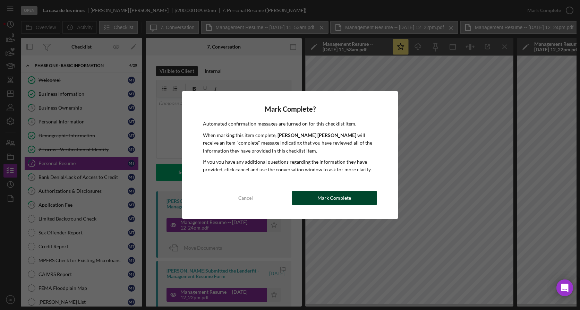
click at [342, 195] on div "Mark Complete" at bounding box center [334, 198] width 34 height 14
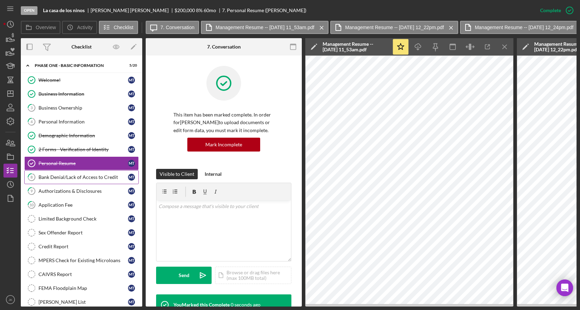
click at [83, 175] on div "Bank Denial/Lack of Access to Credit" at bounding box center [82, 177] width 89 height 6
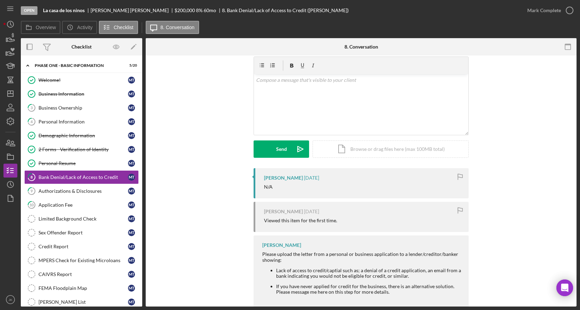
scroll to position [35, 0]
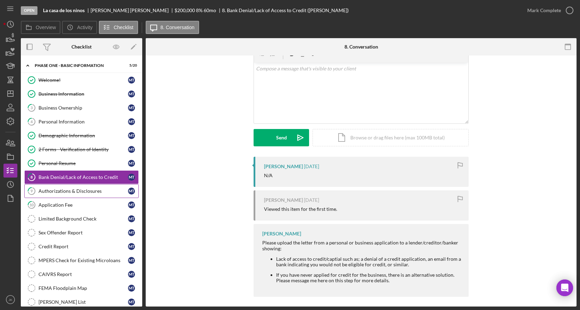
click at [101, 185] on link "9 Authorizations & Disclosures M T" at bounding box center [81, 191] width 114 height 14
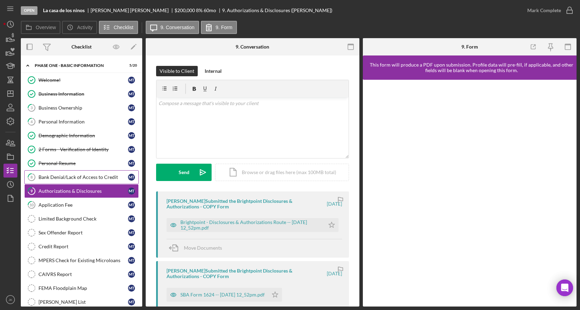
click at [86, 178] on div "Bank Denial/Lack of Access to Credit" at bounding box center [82, 177] width 89 height 6
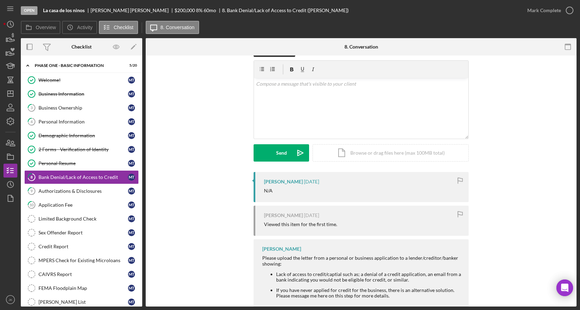
scroll to position [39, 0]
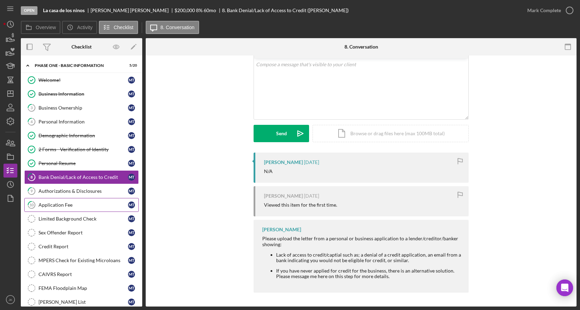
click at [82, 203] on div "Application Fee" at bounding box center [82, 205] width 89 height 6
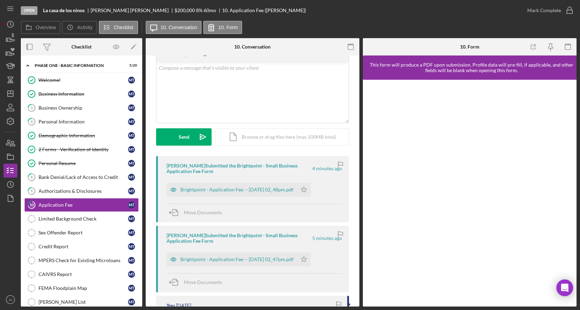
scroll to position [104, 0]
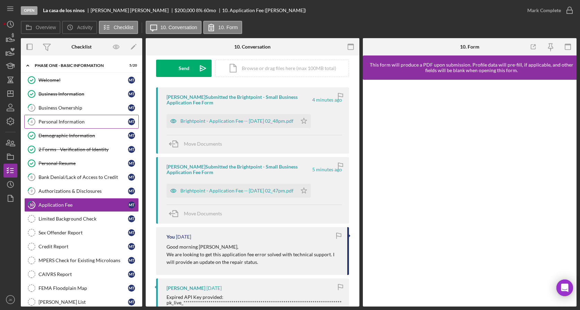
click at [67, 121] on div "Personal Information" at bounding box center [82, 122] width 89 height 6
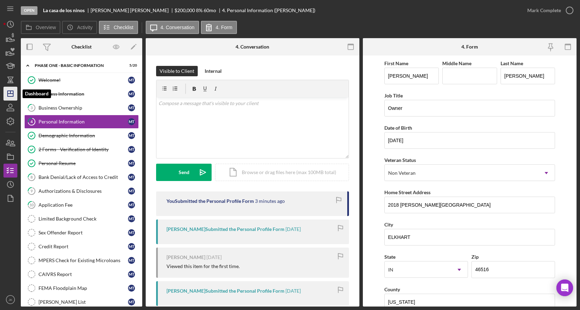
click at [14, 89] on icon "Icon/Dashboard" at bounding box center [10, 93] width 17 height 17
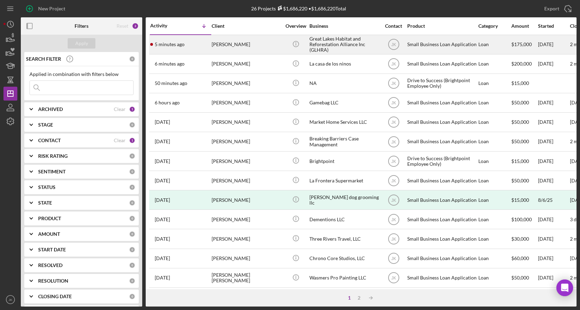
click at [240, 43] on div "[PERSON_NAME]" at bounding box center [246, 44] width 69 height 18
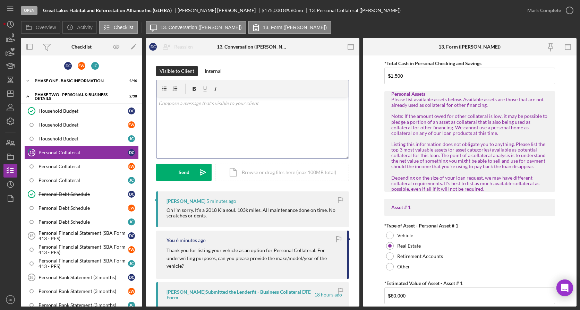
click at [241, 137] on div "v Color teal Color pink Remove color Add row above Add row below Add column bef…" at bounding box center [252, 127] width 192 height 61
click at [192, 172] on button "Send Icon/icon-invite-send" at bounding box center [183, 172] width 55 height 17
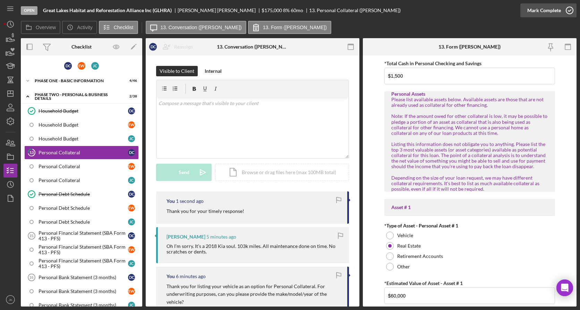
click at [556, 8] on div "Mark Complete" at bounding box center [544, 10] width 34 height 14
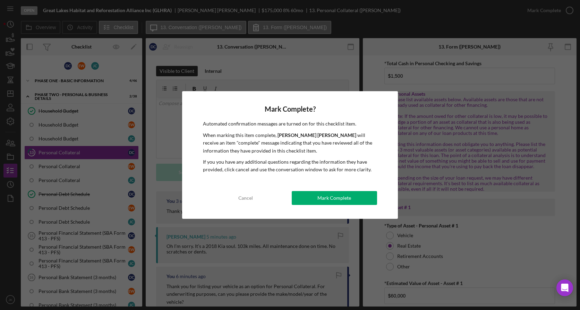
click at [333, 189] on div "Mark Complete? Automated confirmation messages are turned on for this checklist…" at bounding box center [290, 154] width 216 height 127
click at [340, 197] on div "Mark Complete" at bounding box center [334, 198] width 34 height 14
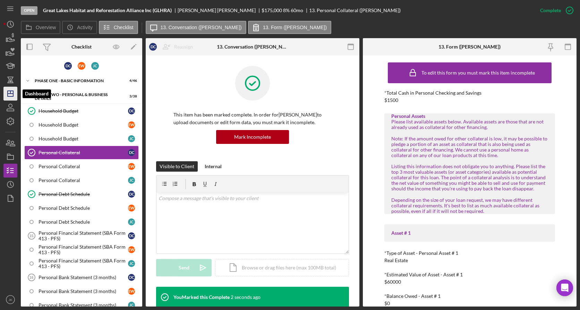
click at [16, 91] on icon "Icon/Dashboard" at bounding box center [10, 93] width 17 height 17
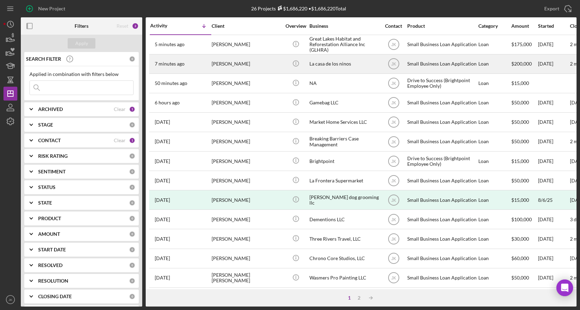
click at [324, 65] on div "La casa de los ninos" at bounding box center [343, 64] width 69 height 18
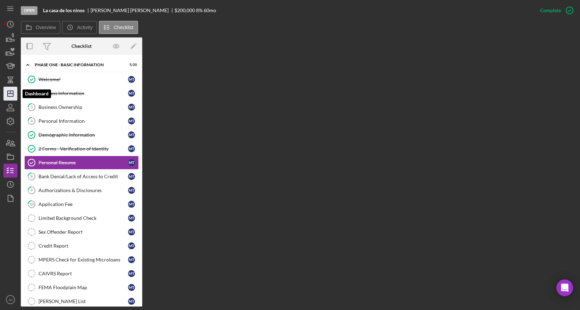
click at [10, 91] on polygon "button" at bounding box center [11, 94] width 6 height 6
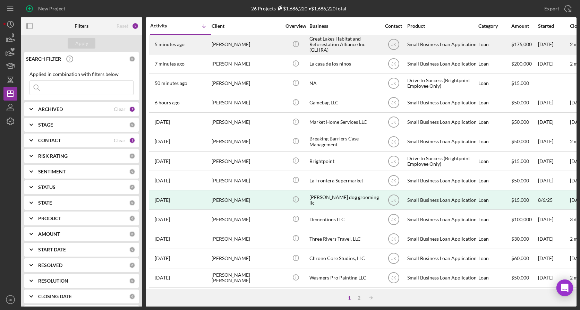
click at [249, 47] on div "[PERSON_NAME]" at bounding box center [246, 44] width 69 height 18
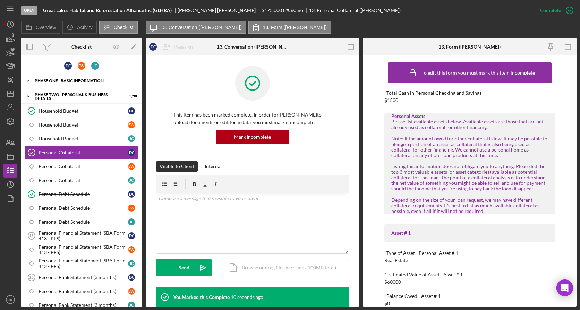
click at [75, 78] on div "Icon/Expander Phase One - Basic Information 4 / 46" at bounding box center [81, 81] width 121 height 14
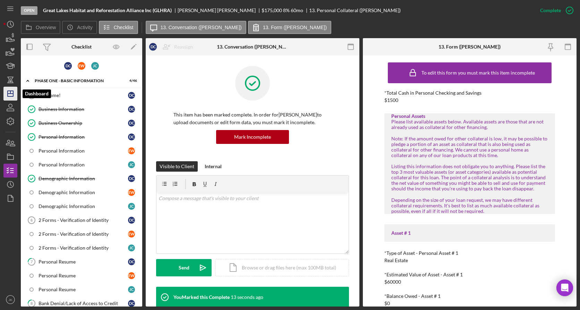
click at [12, 95] on icon "Icon/Dashboard" at bounding box center [10, 93] width 17 height 17
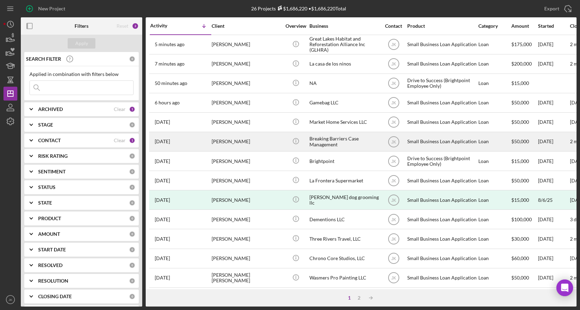
click at [327, 143] on div "Breaking Barriers Case Management" at bounding box center [343, 141] width 69 height 18
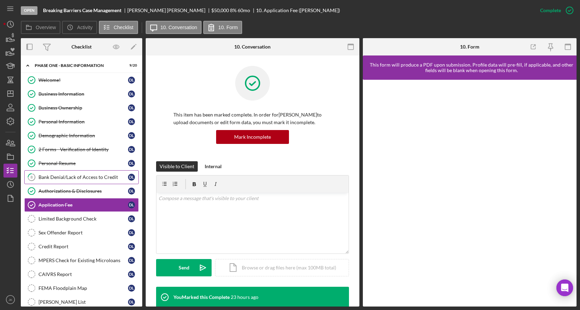
click at [81, 172] on link "8 Bank Denial/Lack of Access to Credit D L" at bounding box center [81, 177] width 114 height 14
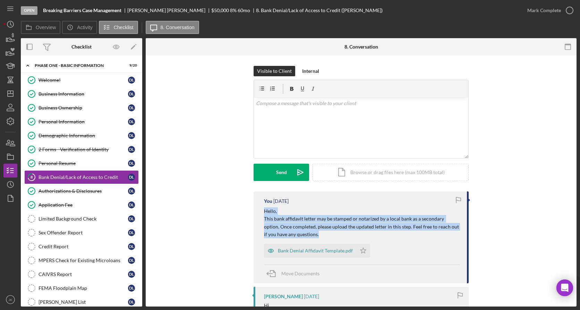
drag, startPoint x: 326, startPoint y: 235, endPoint x: 259, endPoint y: 210, distance: 72.1
click at [259, 210] on div "You 1 week ago Hello, This bank affidavit letter may be stamped or notarized by…" at bounding box center [361, 237] width 215 height 92
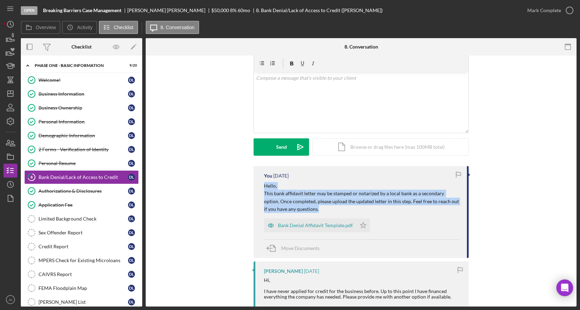
scroll to position [35, 0]
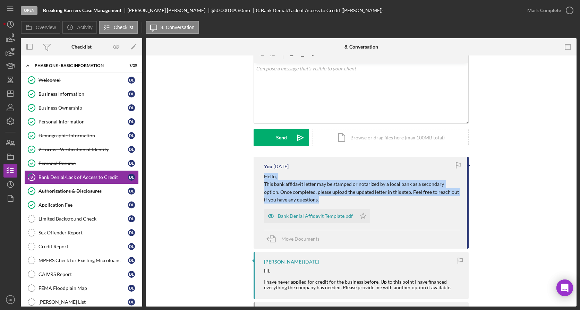
copy div "Hello, This bank affidavit letter may be stamped or notarized by a local bank a…"
click at [11, 95] on icon "Icon/Dashboard" at bounding box center [10, 93] width 17 height 17
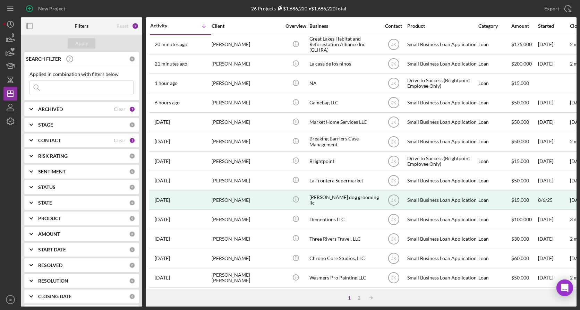
click at [75, 110] on div "ARCHIVED" at bounding box center [76, 109] width 76 height 6
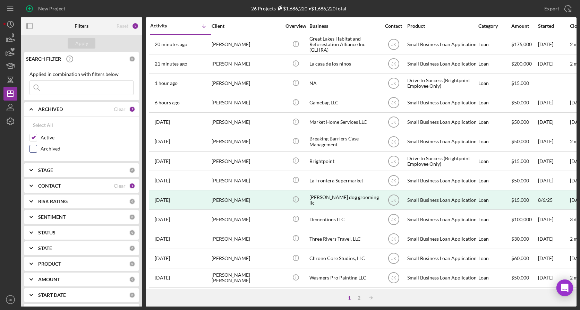
click at [54, 149] on label "Archived" at bounding box center [87, 148] width 93 height 7
click at [37, 149] on input "Archived" at bounding box center [33, 148] width 7 height 7
checkbox input "true"
click at [52, 138] on label "Active" at bounding box center [87, 137] width 93 height 7
click at [37, 138] on input "Active" at bounding box center [33, 137] width 7 height 7
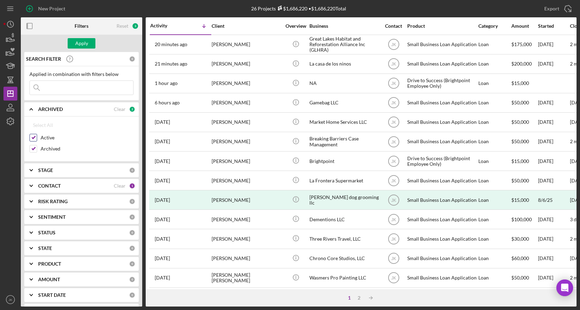
checkbox input "false"
click at [75, 46] on button "Apply" at bounding box center [82, 43] width 28 height 10
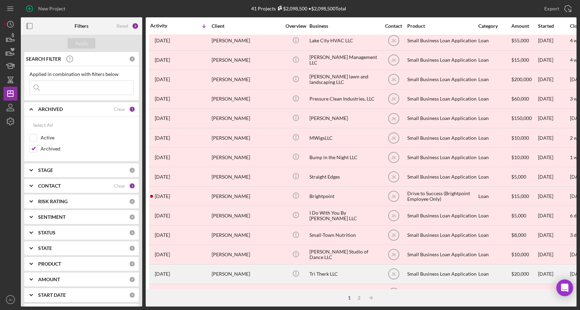
scroll to position [69, 0]
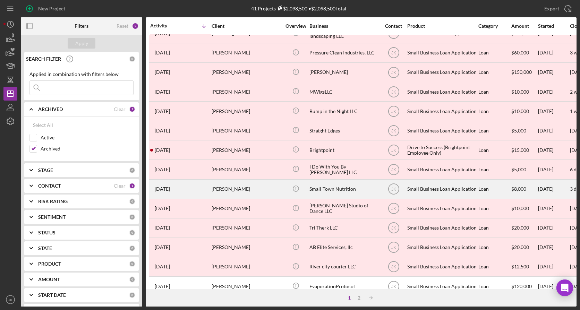
click at [246, 186] on div "[PERSON_NAME]" at bounding box center [246, 189] width 69 height 18
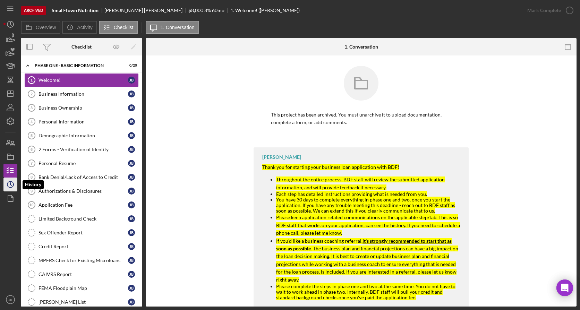
click at [12, 181] on icon "Icon/History" at bounding box center [10, 184] width 17 height 17
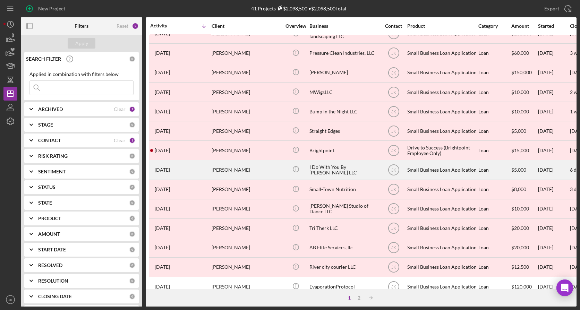
scroll to position [69, 0]
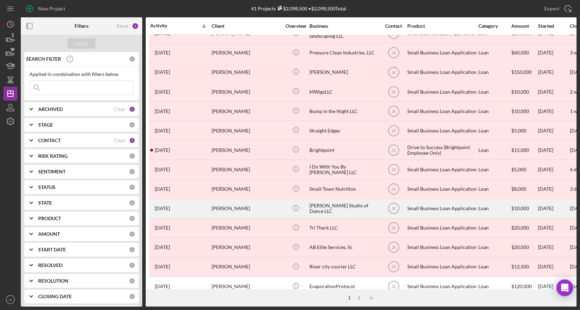
click at [256, 210] on div "[PERSON_NAME]" at bounding box center [246, 208] width 69 height 18
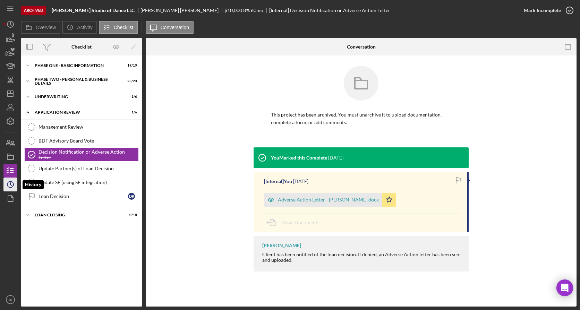
click at [8, 183] on icon "Icon/History" at bounding box center [10, 184] width 17 height 17
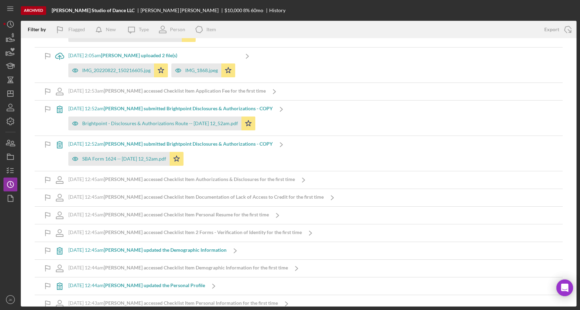
scroll to position [10170, 0]
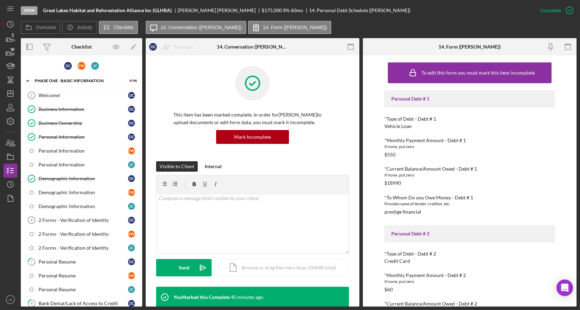
scroll to position [593, 0]
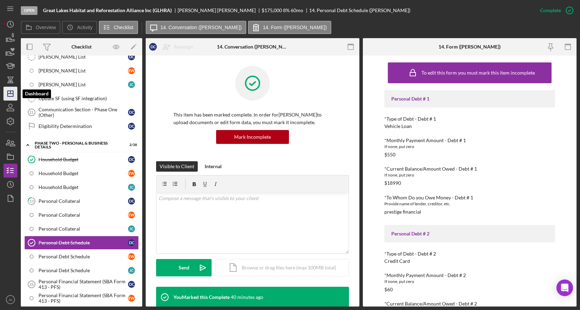
click at [6, 91] on icon "Icon/Dashboard" at bounding box center [10, 93] width 17 height 17
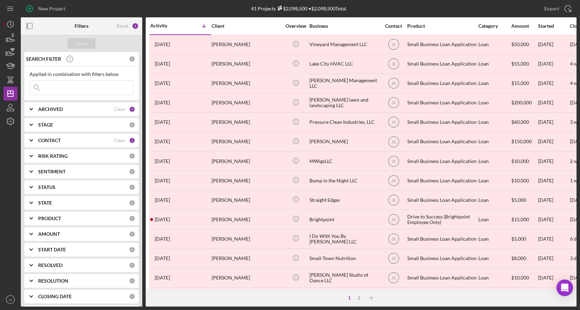
click at [62, 110] on b "ARCHIVED" at bounding box center [50, 109] width 25 height 6
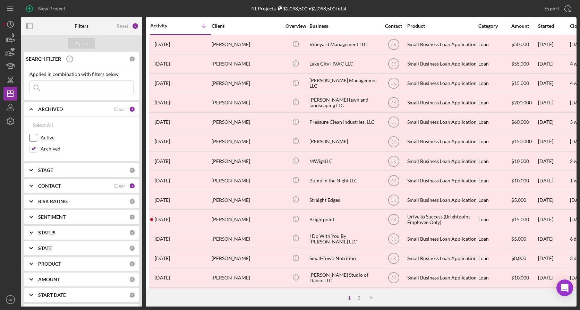
click at [49, 136] on label "Active" at bounding box center [87, 137] width 93 height 7
click at [37, 136] on input "Active" at bounding box center [33, 137] width 7 height 7
checkbox input "true"
click at [46, 146] on label "Archived" at bounding box center [87, 148] width 93 height 7
click at [37, 146] on input "Archived" at bounding box center [33, 148] width 7 height 7
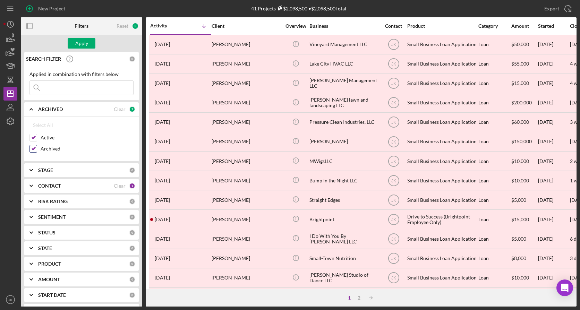
checkbox input "false"
click at [80, 43] on div "Apply" at bounding box center [81, 43] width 13 height 10
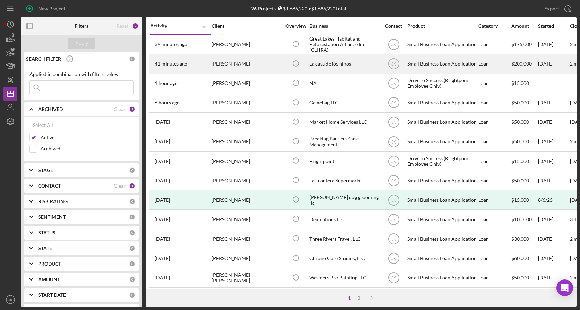
click at [328, 63] on div "La casa de los ninos" at bounding box center [343, 64] width 69 height 18
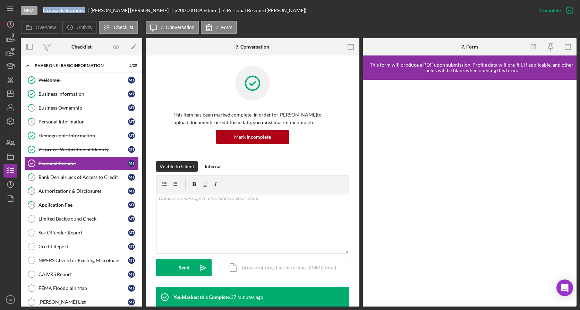
drag, startPoint x: 85, startPoint y: 11, endPoint x: 41, endPoint y: 18, distance: 44.5
click at [41, 18] on div "Open La casa de los ninos Maria Torres $200,000 $200,000 8 % 60 mo 7. Personal …" at bounding box center [277, 10] width 512 height 21
copy div "La casa de los ninos"
click at [57, 202] on div "Application Fee" at bounding box center [82, 205] width 89 height 6
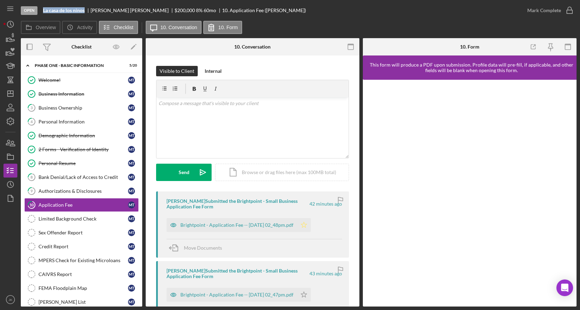
click at [307, 225] on polygon "button" at bounding box center [304, 225] width 6 height 6
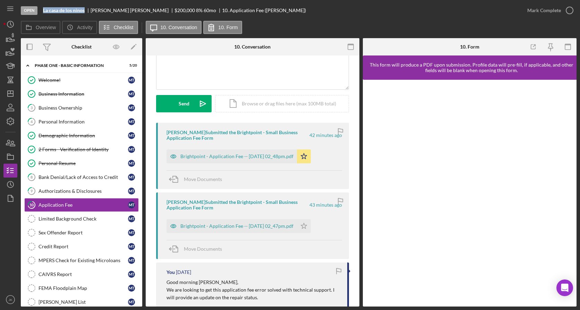
scroll to position [69, 0]
click at [235, 101] on div "Icon/Document Browse or drag files here (max 100MB total) Tap to choose files o…" at bounding box center [282, 102] width 134 height 17
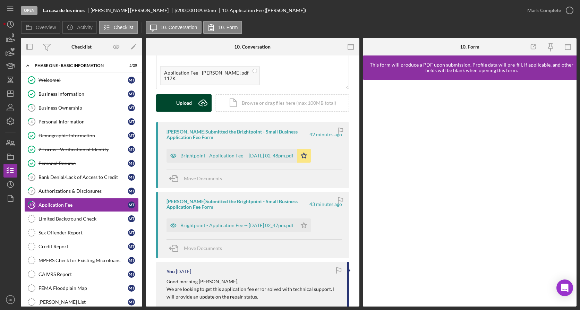
click at [189, 103] on div "Upload" at bounding box center [184, 102] width 16 height 17
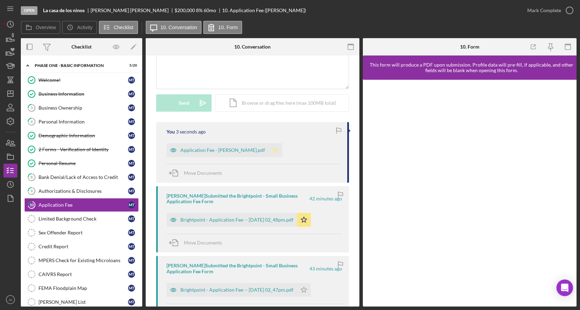
click at [268, 147] on icon "Icon/Star" at bounding box center [275, 150] width 14 height 14
click at [542, 8] on div "Mark Complete" at bounding box center [544, 10] width 34 height 14
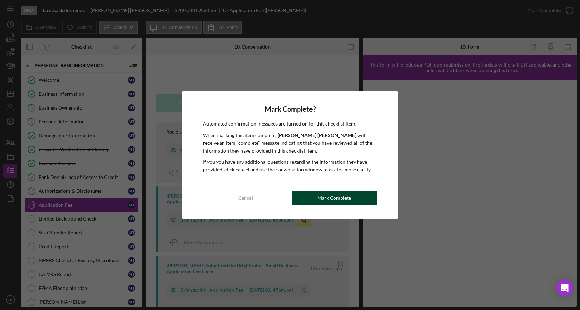
click at [318, 195] on div "Mark Complete" at bounding box center [334, 198] width 34 height 14
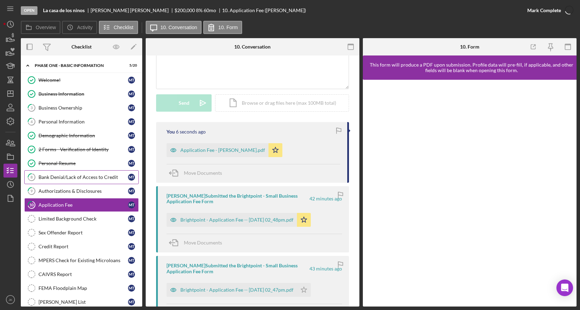
scroll to position [165, 0]
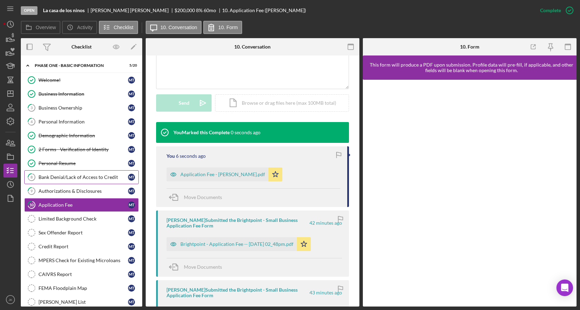
click at [70, 178] on div "Bank Denial/Lack of Access to Credit" at bounding box center [82, 177] width 89 height 6
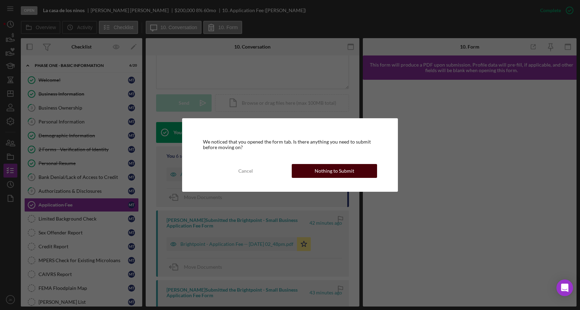
click at [312, 171] on button "Nothing to Submit" at bounding box center [334, 171] width 85 height 14
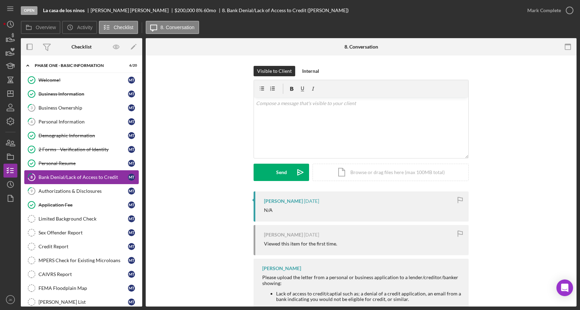
click at [76, 183] on link "8 Bank Denial/Lack of Access to Credit M T" at bounding box center [81, 177] width 114 height 14
click at [76, 189] on div "Authorizations & Disclosures" at bounding box center [82, 191] width 89 height 6
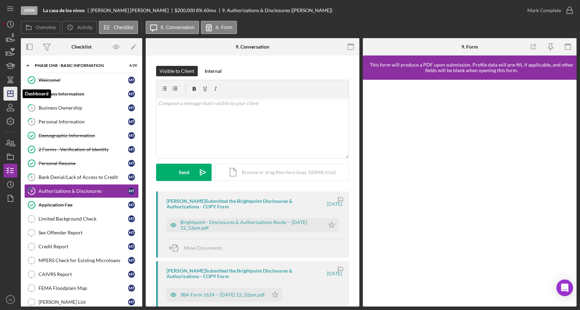
click at [12, 93] on icon "Icon/Dashboard" at bounding box center [10, 93] width 17 height 17
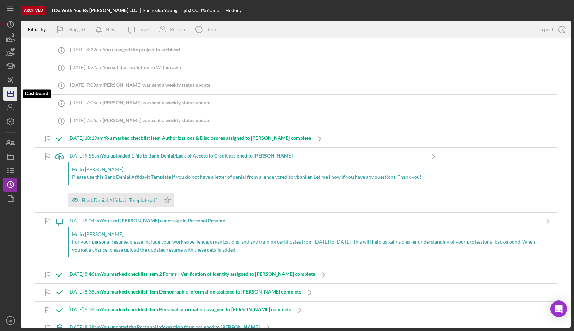
click at [12, 90] on icon "Icon/Dashboard" at bounding box center [10, 93] width 17 height 17
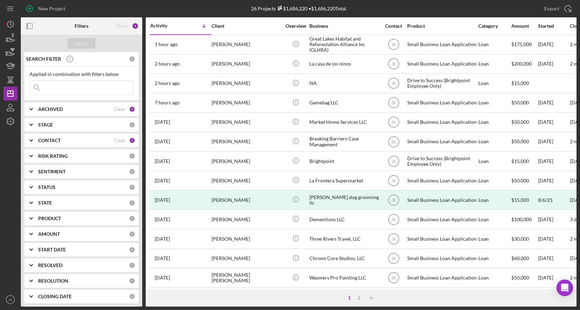
click at [70, 110] on div "ARCHIVED" at bounding box center [76, 109] width 76 height 6
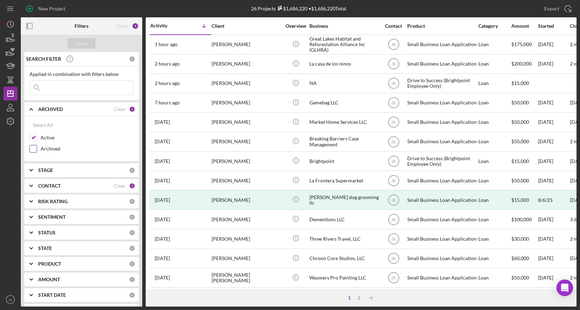
click at [57, 147] on label "Archived" at bounding box center [87, 148] width 93 height 7
click at [37, 147] on input "Archived" at bounding box center [33, 148] width 7 height 7
checkbox input "true"
click at [50, 138] on label "Active" at bounding box center [87, 137] width 93 height 7
click at [37, 138] on input "Active" at bounding box center [33, 137] width 7 height 7
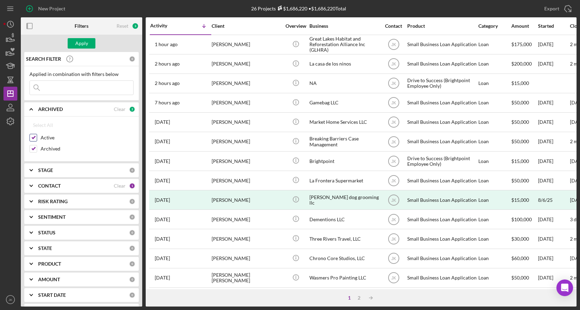
checkbox input "false"
click at [88, 45] on button "Apply" at bounding box center [82, 43] width 28 height 10
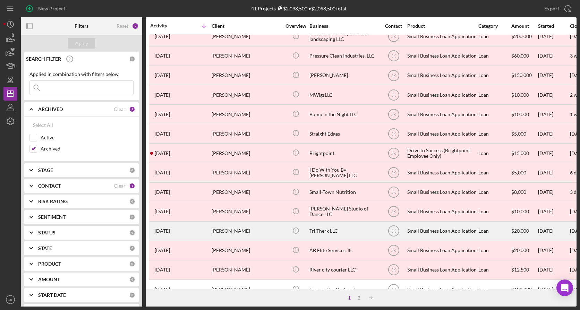
scroll to position [69, 0]
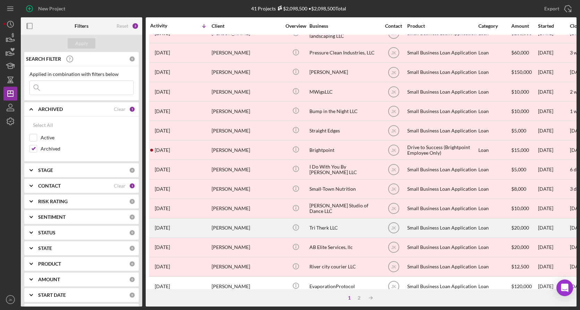
click at [326, 226] on div "Tri Therk LLC" at bounding box center [343, 228] width 69 height 18
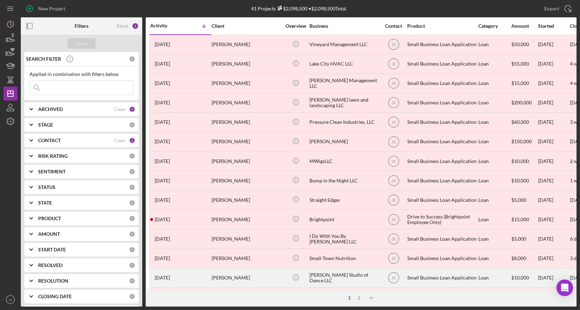
click at [318, 274] on div "[PERSON_NAME] Studio of Dance LLC" at bounding box center [343, 278] width 69 height 18
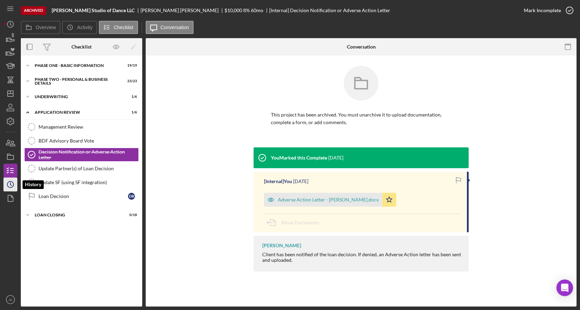
click at [8, 186] on icon "Icon/History" at bounding box center [10, 184] width 17 height 17
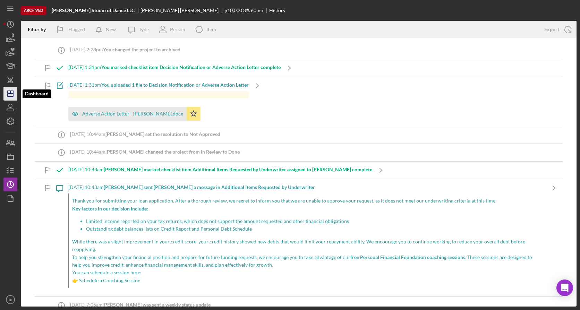
click at [8, 94] on polygon "button" at bounding box center [11, 94] width 6 height 6
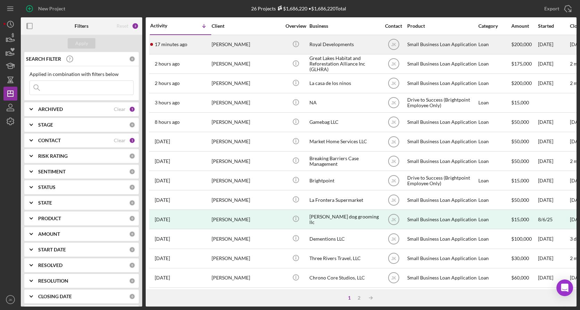
click at [234, 42] on div "[PERSON_NAME]" at bounding box center [246, 44] width 69 height 18
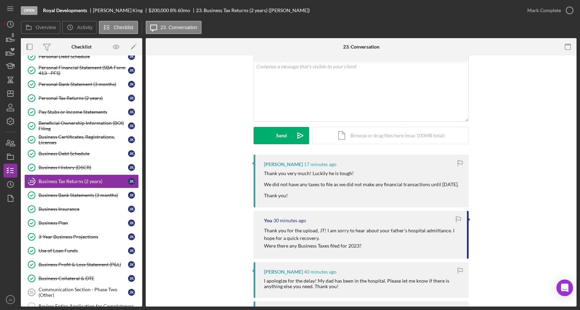
scroll to position [69, 0]
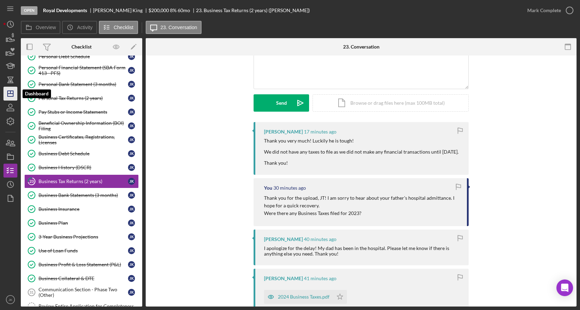
click at [9, 96] on icon "Icon/Dashboard" at bounding box center [10, 93] width 17 height 17
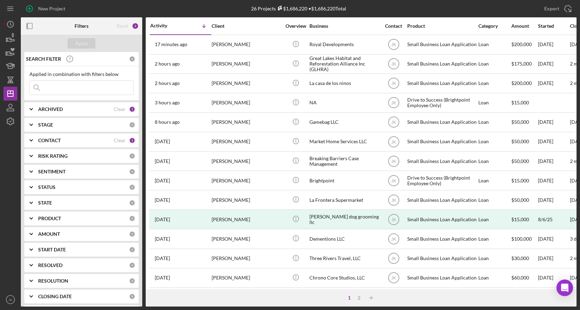
click at [64, 110] on div "ARCHIVED" at bounding box center [76, 109] width 76 height 6
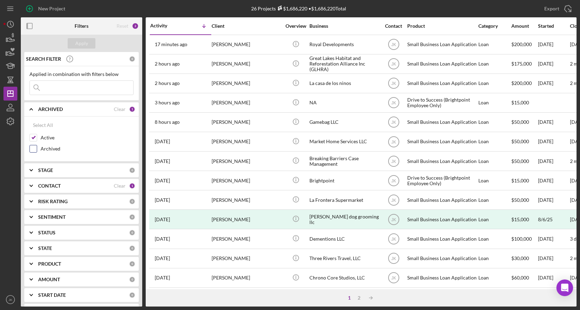
click at [55, 149] on label "Archived" at bounding box center [87, 148] width 93 height 7
click at [37, 149] on input "Archived" at bounding box center [33, 148] width 7 height 7
checkbox input "true"
click at [50, 140] on label "Active" at bounding box center [87, 137] width 93 height 7
click at [37, 140] on input "Active" at bounding box center [33, 137] width 7 height 7
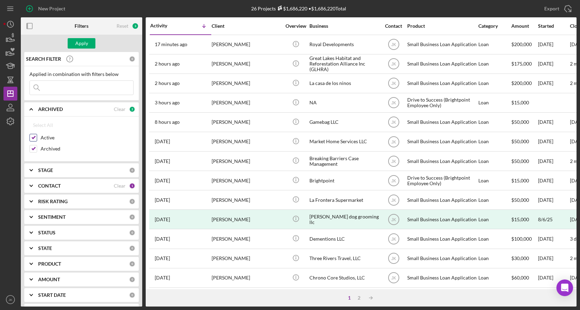
checkbox input "false"
click at [85, 40] on div "Apply" at bounding box center [81, 43] width 13 height 10
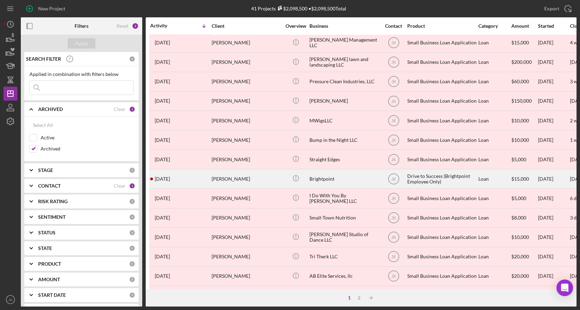
scroll to position [104, 0]
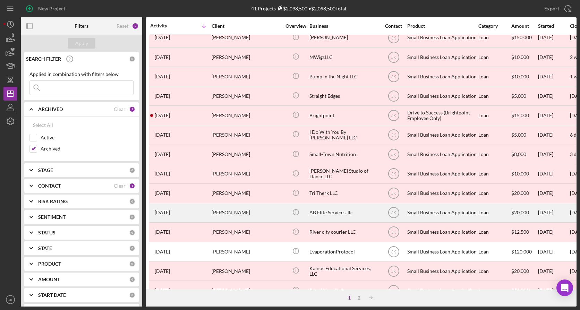
click at [252, 212] on div "[PERSON_NAME]" at bounding box center [246, 213] width 69 height 18
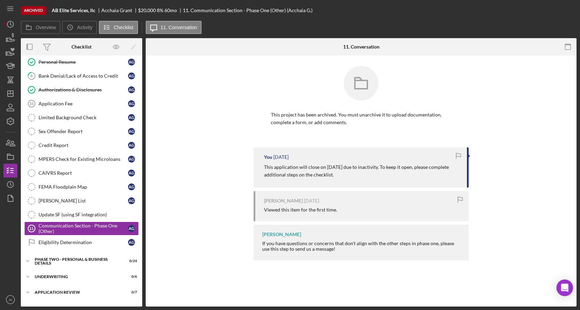
scroll to position [113, 0]
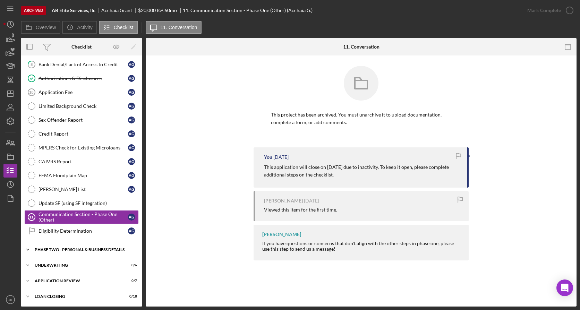
click at [64, 248] on div "PHASE TWO - PERSONAL & BUSINESS DETAILS" at bounding box center [84, 250] width 99 height 4
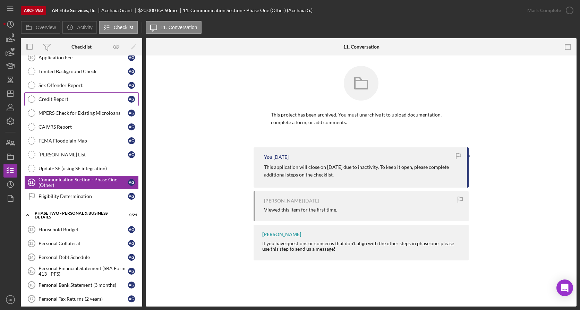
scroll to position [0, 0]
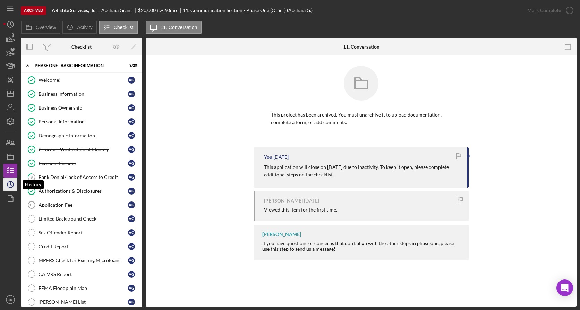
click at [6, 183] on icon "Icon/History" at bounding box center [10, 184] width 17 height 17
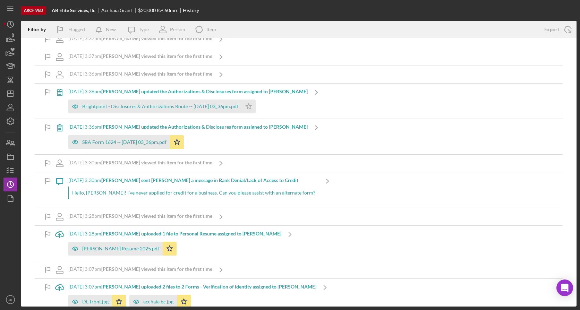
scroll to position [451, 0]
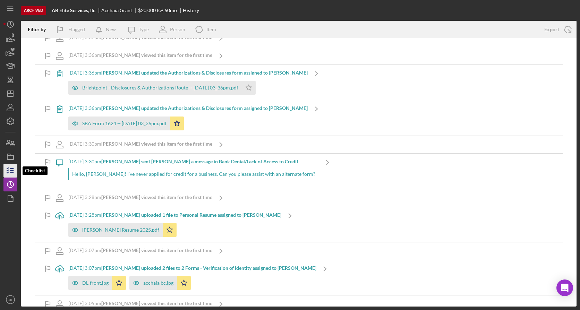
click at [10, 166] on icon "button" at bounding box center [10, 170] width 17 height 17
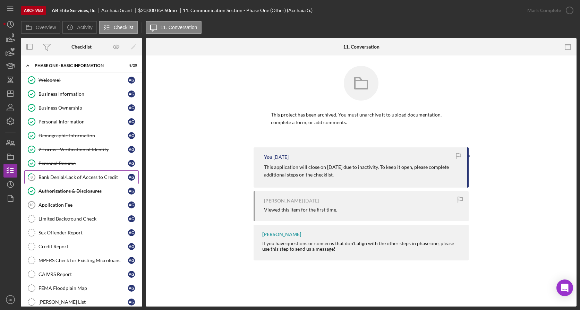
click at [71, 179] on div "Bank Denial/Lack of Access to Credit" at bounding box center [82, 177] width 89 height 6
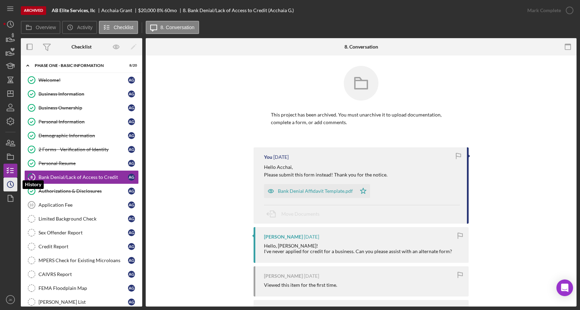
click at [11, 184] on icon "Icon/History" at bounding box center [10, 184] width 17 height 17
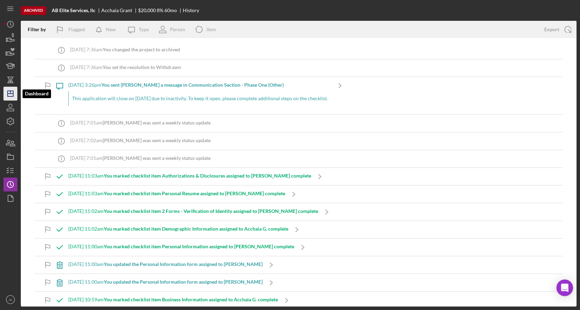
click at [15, 95] on icon "Icon/Dashboard" at bounding box center [10, 93] width 17 height 17
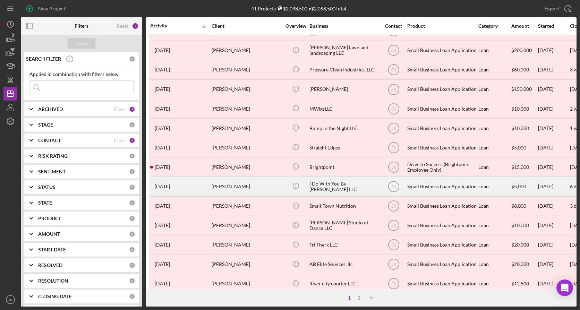
scroll to position [104, 0]
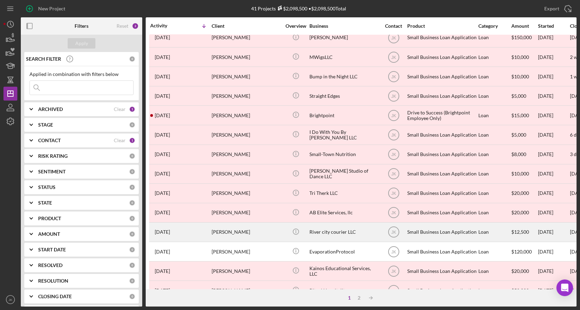
click at [337, 232] on div "River city courier LLC" at bounding box center [343, 232] width 69 height 18
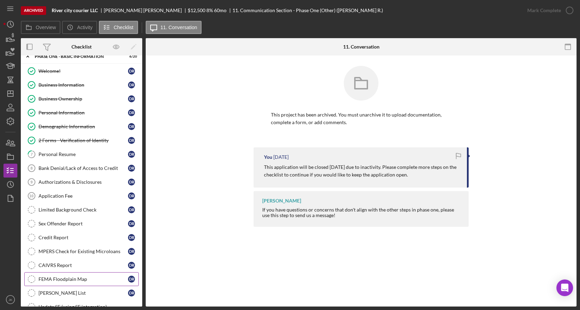
scroll to position [9, 0]
click at [13, 180] on icon "Icon/History" at bounding box center [10, 184] width 17 height 17
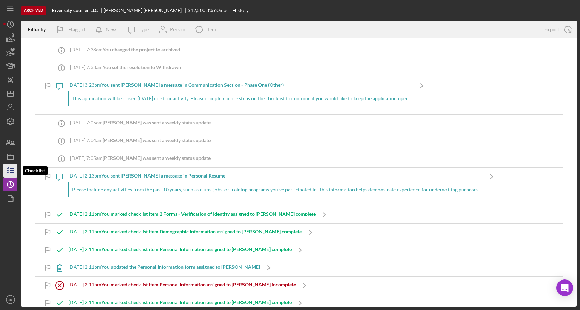
click at [10, 166] on icon "button" at bounding box center [10, 170] width 17 height 17
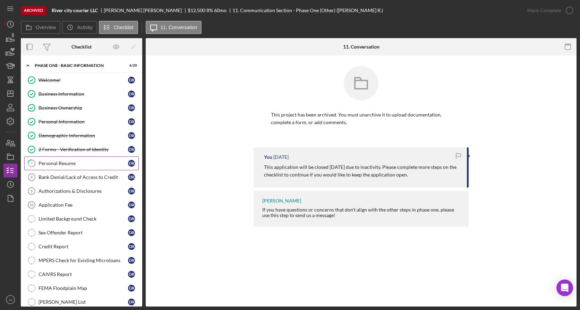
click at [73, 163] on div "Personal Resume" at bounding box center [82, 164] width 89 height 6
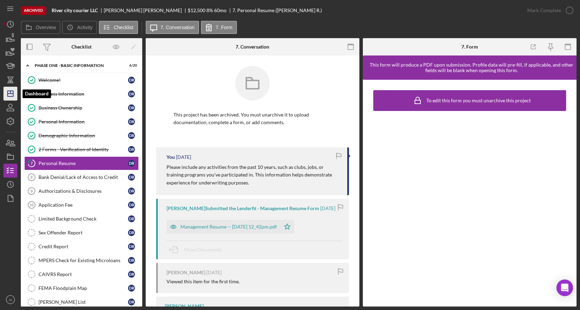
click at [8, 95] on polygon "button" at bounding box center [11, 94] width 6 height 6
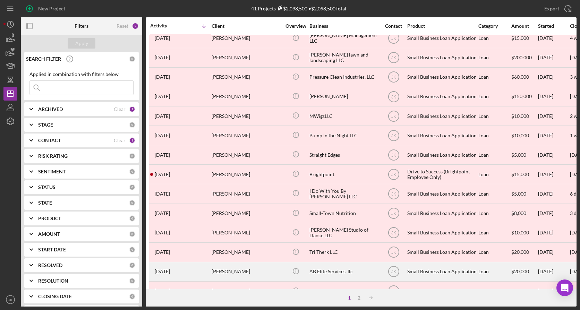
scroll to position [139, 0]
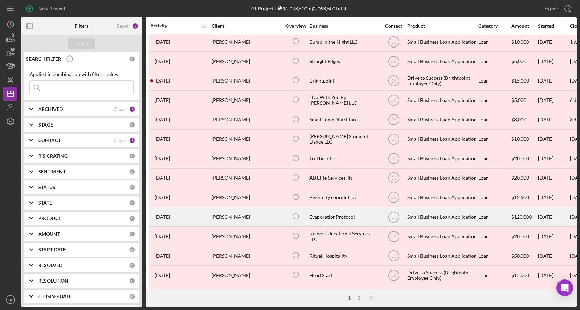
click at [323, 216] on div "EvaporationProtocol" at bounding box center [343, 217] width 69 height 18
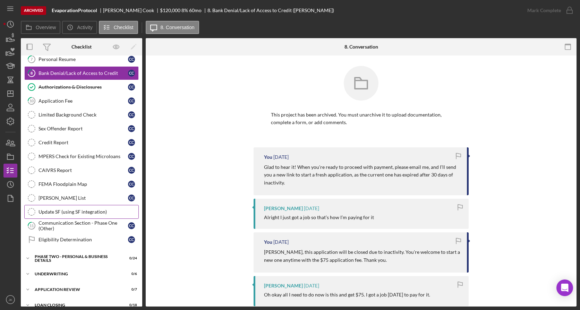
scroll to position [113, 0]
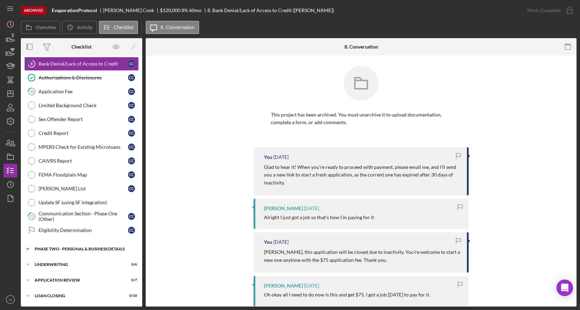
click at [78, 248] on div "PHASE TWO - PERSONAL & BUSINESS DETAILS" at bounding box center [84, 249] width 99 height 4
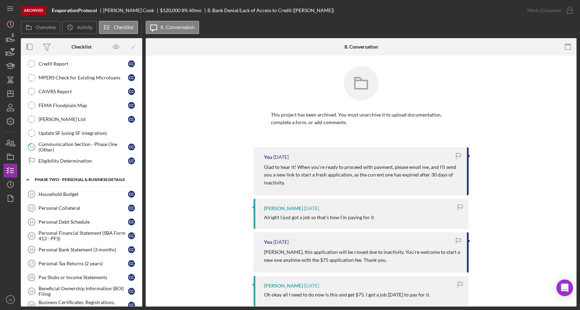
click at [84, 179] on div "PHASE TWO - PERSONAL & BUSINESS DETAILS" at bounding box center [84, 180] width 99 height 4
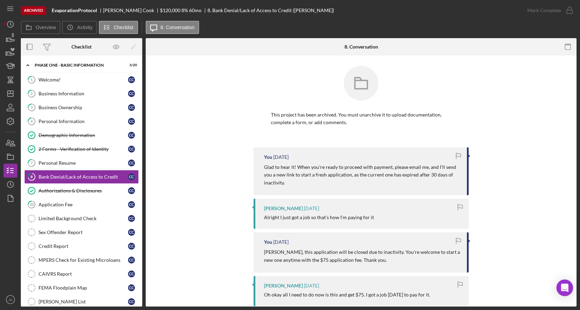
scroll to position [0, 0]
click at [9, 187] on icon "Icon/History" at bounding box center [10, 184] width 17 height 17
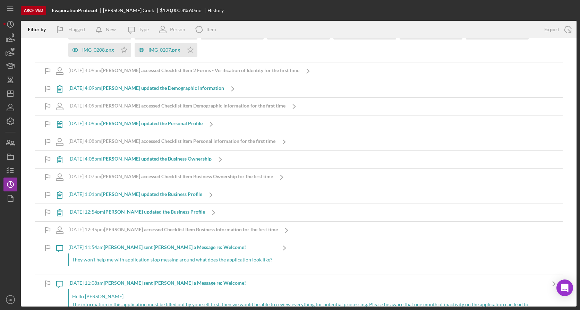
scroll to position [1881, 0]
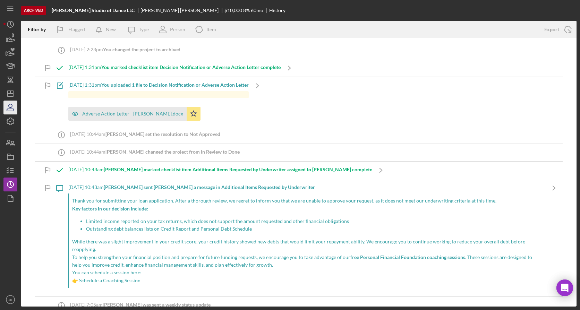
scroll to position [10170, 0]
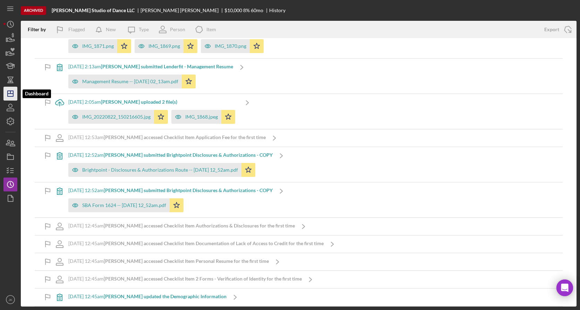
click at [14, 95] on icon "Icon/Dashboard" at bounding box center [10, 93] width 17 height 17
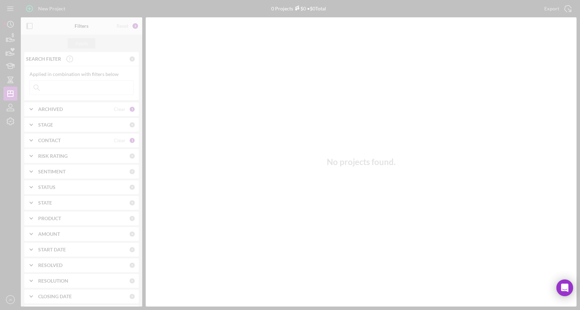
click at [77, 109] on div at bounding box center [290, 155] width 580 height 310
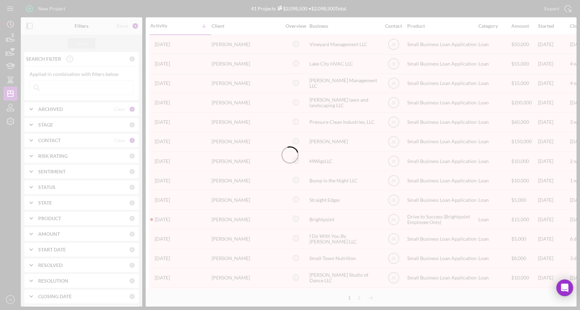
click at [77, 109] on div at bounding box center [290, 155] width 580 height 310
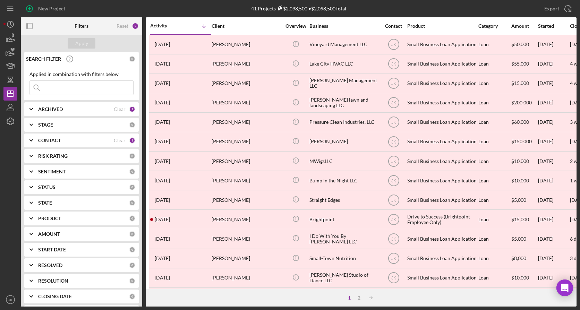
click at [77, 109] on div "ARCHIVED" at bounding box center [76, 109] width 76 height 6
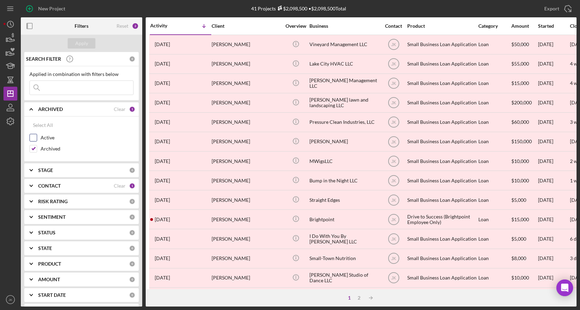
click at [49, 135] on label "Active" at bounding box center [87, 137] width 93 height 7
click at [37, 135] on input "Active" at bounding box center [33, 137] width 7 height 7
checkbox input "true"
click at [51, 149] on label "Archived" at bounding box center [87, 148] width 93 height 7
click at [37, 149] on input "Archived" at bounding box center [33, 148] width 7 height 7
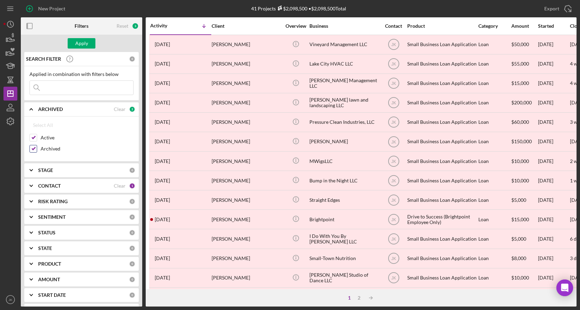
checkbox input "false"
click at [86, 41] on div "Apply" at bounding box center [81, 43] width 13 height 10
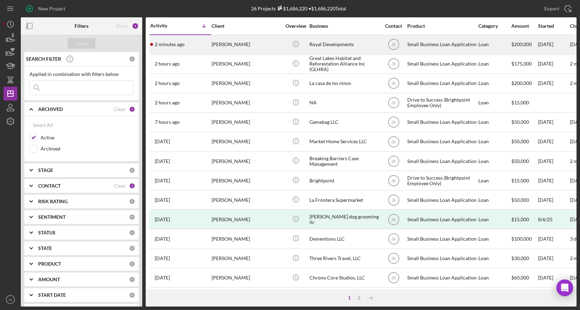
click at [242, 47] on div "[PERSON_NAME]" at bounding box center [246, 44] width 69 height 18
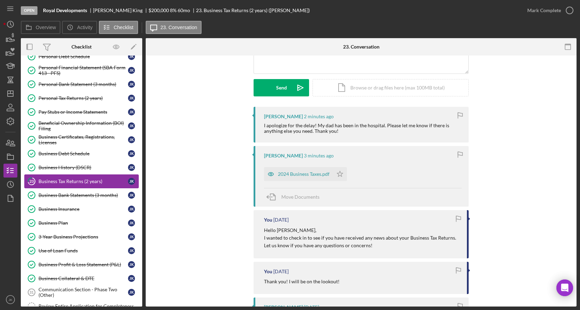
scroll to position [82, 0]
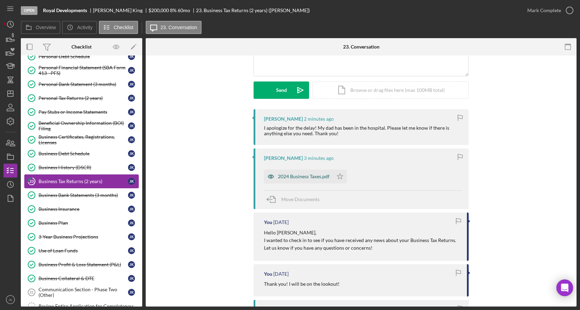
click at [303, 177] on div "2024 Business Taxes.pdf" at bounding box center [304, 177] width 52 height 6
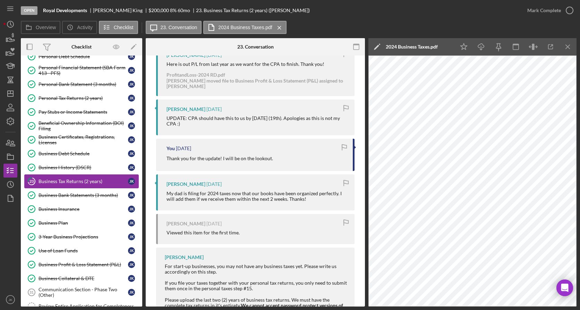
scroll to position [325, 0]
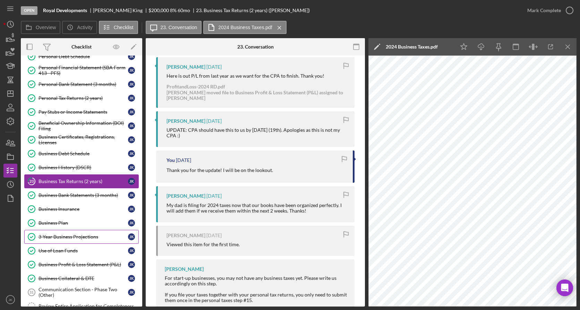
click at [71, 239] on div "3-Year Business Projections" at bounding box center [82, 237] width 89 height 6
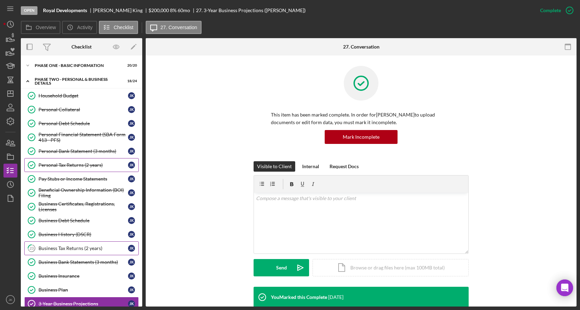
click at [75, 167] on div "Personal Tax Returns (2 years)" at bounding box center [82, 165] width 89 height 6
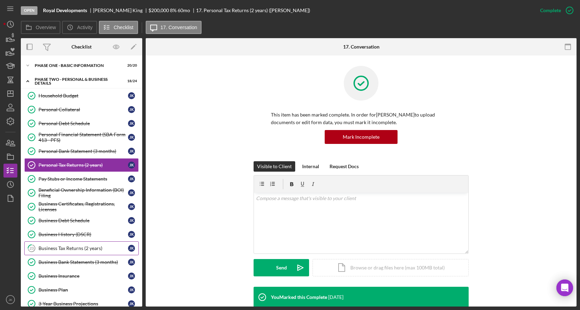
click at [67, 247] on div "Business Tax Returns (2 years)" at bounding box center [82, 249] width 89 height 6
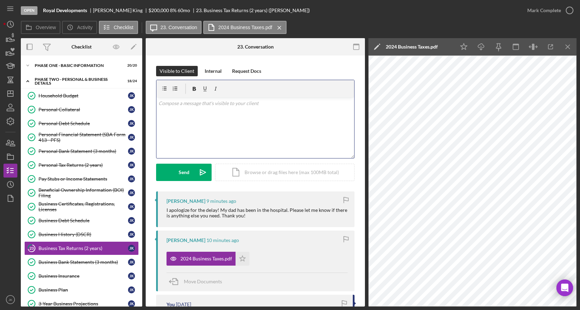
click at [273, 129] on div "v Color teal Color pink Remove color Add row above Add row below Add column bef…" at bounding box center [255, 127] width 198 height 61
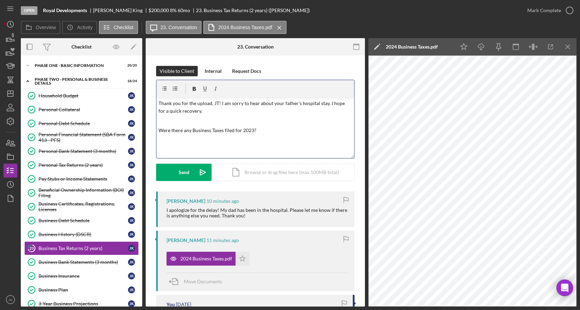
click at [258, 115] on div "v Color teal Color pink Remove color Add row above Add row below Add column bef…" at bounding box center [255, 127] width 198 height 61
click at [326, 104] on p "Thank you for the upload, JT! I am sorry to hear about your father's hospital s…" at bounding box center [255, 108] width 194 height 16
click at [285, 118] on p at bounding box center [255, 121] width 194 height 8
click at [216, 117] on p at bounding box center [255, 121] width 194 height 8
click at [263, 134] on p "Were there any Business Taxes filed for 2023?" at bounding box center [255, 131] width 194 height 8
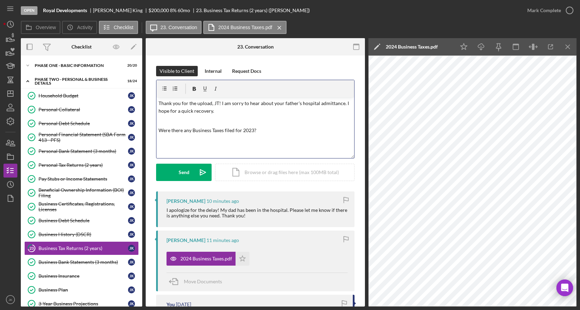
click at [251, 123] on p at bounding box center [255, 121] width 194 height 8
click at [194, 135] on div "v Color teal Color pink Remove color Add row above Add row below Add column bef…" at bounding box center [255, 127] width 198 height 61
click at [272, 128] on p "Were there any Business Taxes filed for 2023?" at bounding box center [255, 131] width 194 height 8
click at [189, 168] on button "Send Icon/icon-invite-send" at bounding box center [183, 172] width 55 height 17
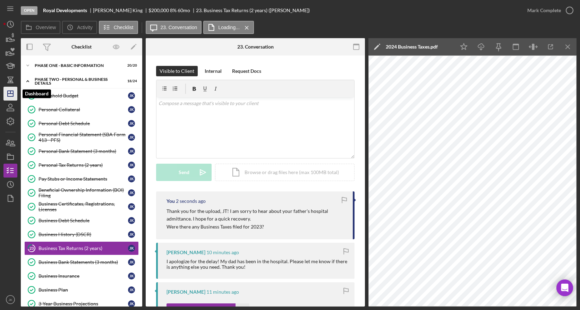
click at [13, 94] on line "button" at bounding box center [11, 94] width 6 height 0
